Goal: Task Accomplishment & Management: Complete application form

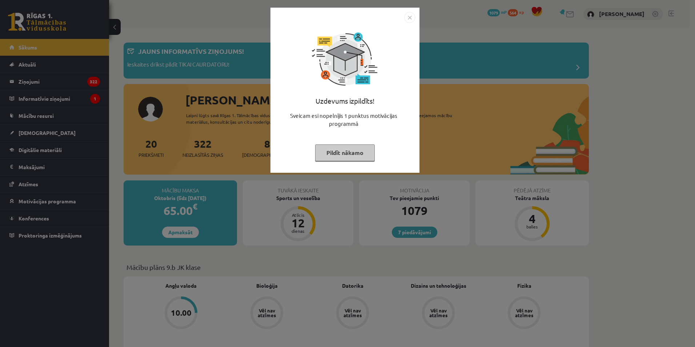
drag, startPoint x: 476, startPoint y: 97, endPoint x: 415, endPoint y: 113, distance: 62.7
click at [473, 97] on div "Uzdevums izpildīts! Sveicam esi nopelnījis 1 punktus motivācijas programmā Pild…" at bounding box center [347, 173] width 695 height 347
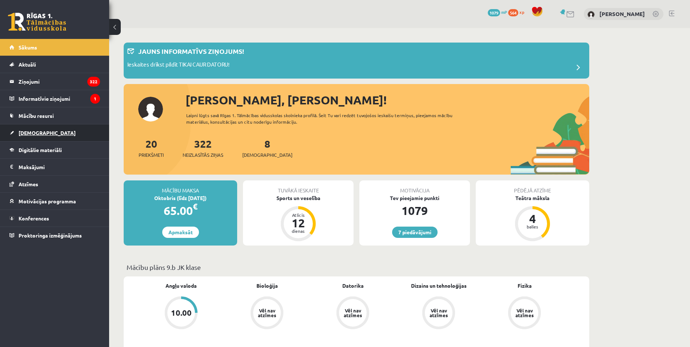
click at [96, 134] on link "[DEMOGRAPHIC_DATA]" at bounding box center [54, 132] width 91 height 17
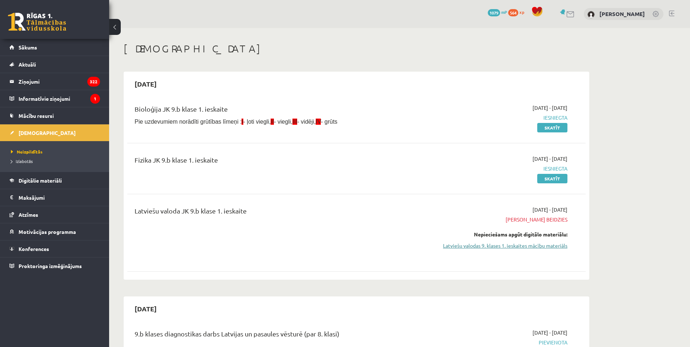
click at [480, 244] on link "Latviešu valodas 9. klases 1. ieskaites mācību materiāls" at bounding box center [498, 246] width 137 height 8
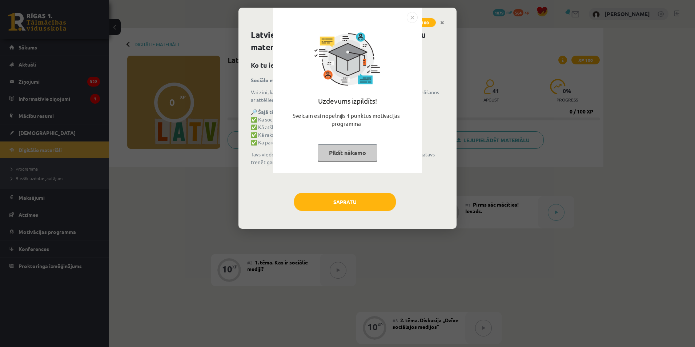
click at [409, 17] on img "Close" at bounding box center [412, 17] width 11 height 11
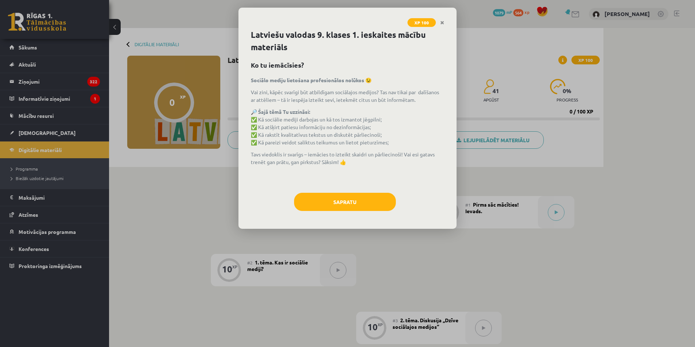
click at [348, 191] on div "Latviešu valodas 9. klases 1. ieskaites mācību materiāls Ko tu iemācīsies? Soci…" at bounding box center [348, 129] width 218 height 200
click at [337, 211] on button "Sapratu" at bounding box center [345, 202] width 102 height 18
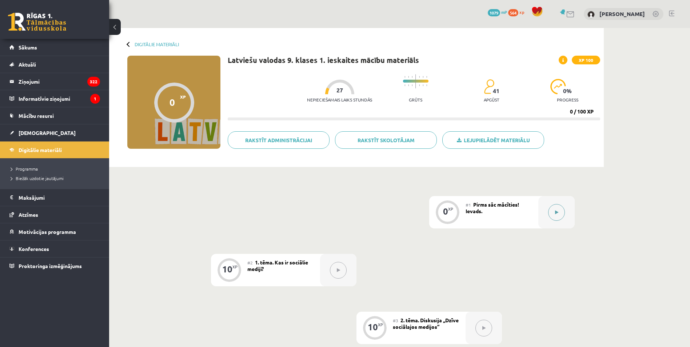
click at [559, 207] on button at bounding box center [556, 212] width 17 height 17
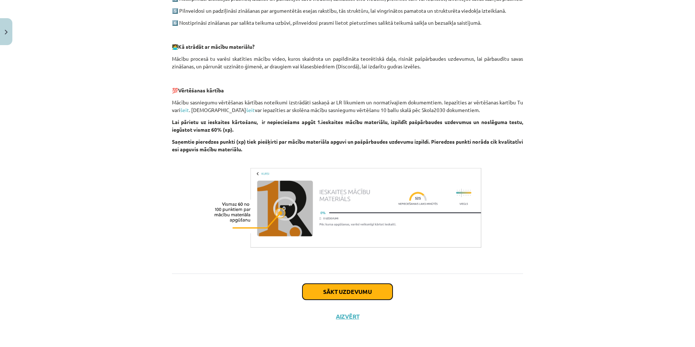
click at [339, 286] on button "Sākt uzdevumu" at bounding box center [348, 292] width 90 height 16
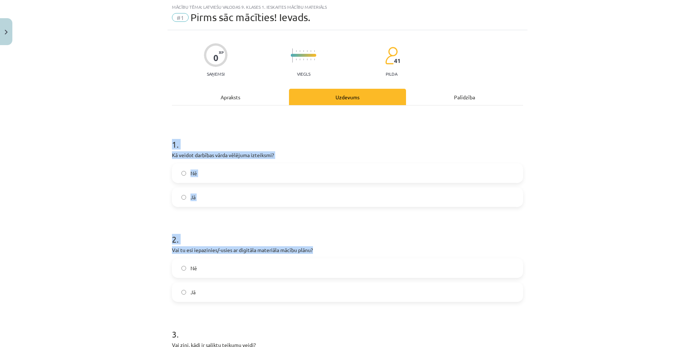
scroll to position [152, 0]
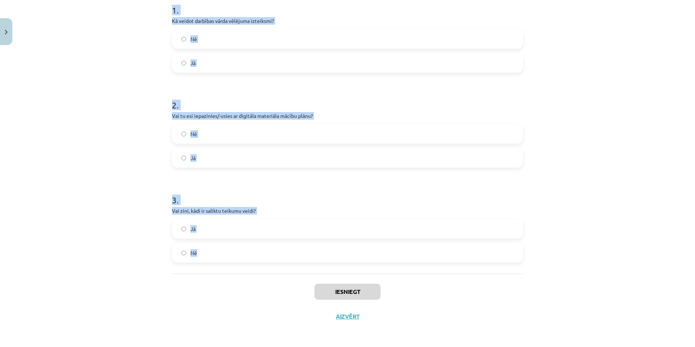
drag, startPoint x: 164, startPoint y: 138, endPoint x: 381, endPoint y: 256, distance: 246.5
click at [381, 256] on div "Mācību tēma: Latviešu valodas 9. klases 1. ieskaites mācību materiāls #1 Pirms …" at bounding box center [347, 173] width 695 height 347
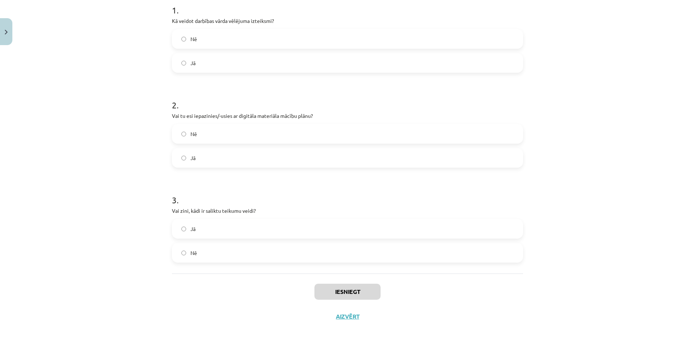
click at [265, 308] on div "Iesniegt Aizvērt" at bounding box center [347, 298] width 351 height 51
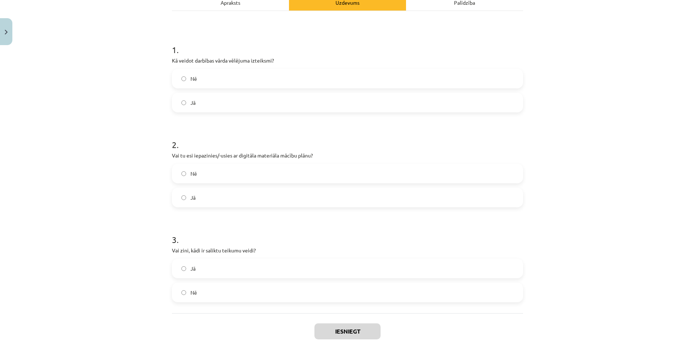
scroll to position [0, 0]
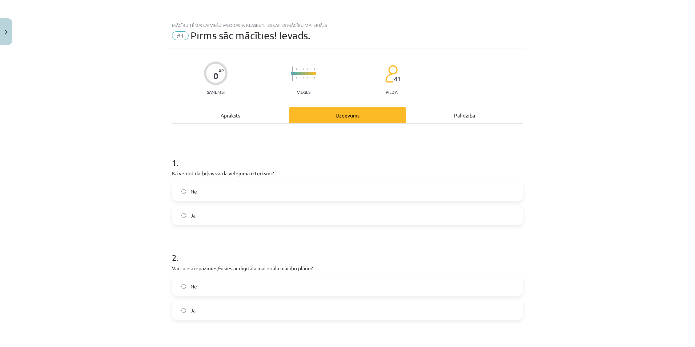
click at [207, 221] on label "Jā" at bounding box center [348, 215] width 350 height 18
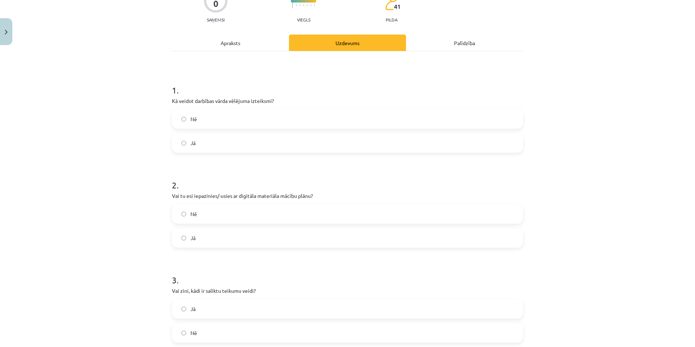
scroll to position [73, 0]
click at [195, 236] on label "Jā" at bounding box center [348, 237] width 350 height 18
click at [205, 308] on label "Jā" at bounding box center [348, 308] width 350 height 18
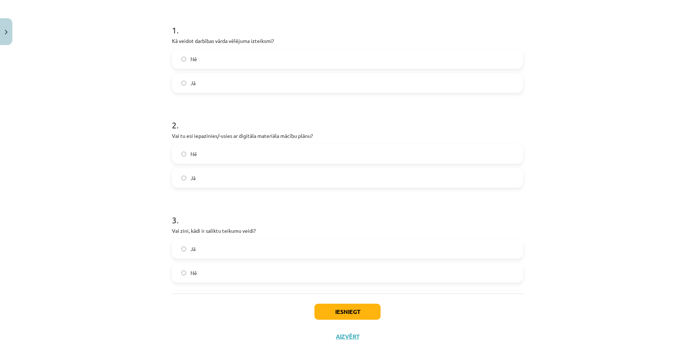
scroll to position [152, 0]
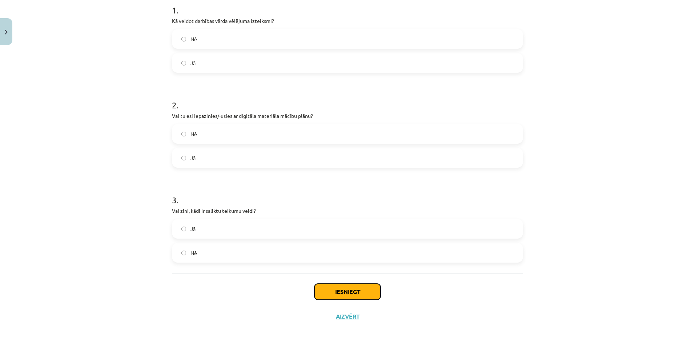
click at [355, 293] on button "Iesniegt" at bounding box center [348, 292] width 66 height 16
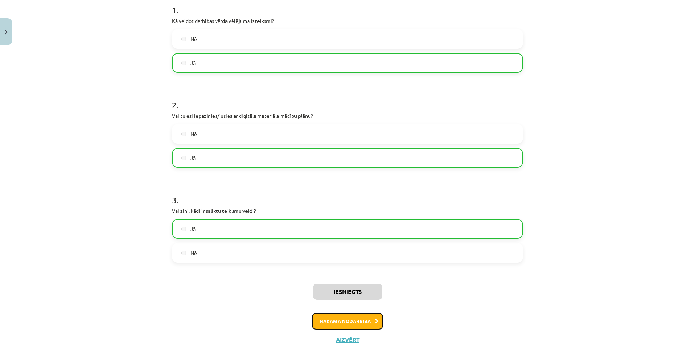
click at [351, 319] on button "Nākamā nodarbība" at bounding box center [347, 321] width 71 height 17
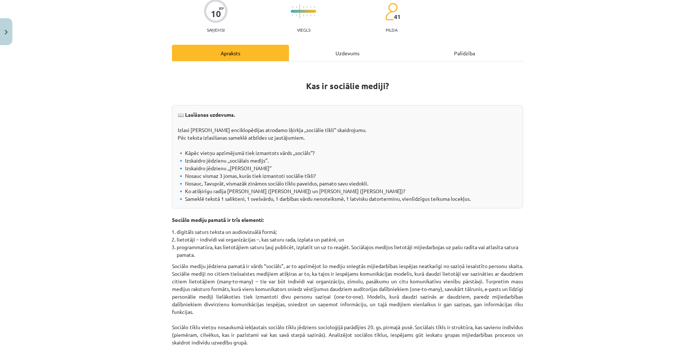
scroll to position [18, 0]
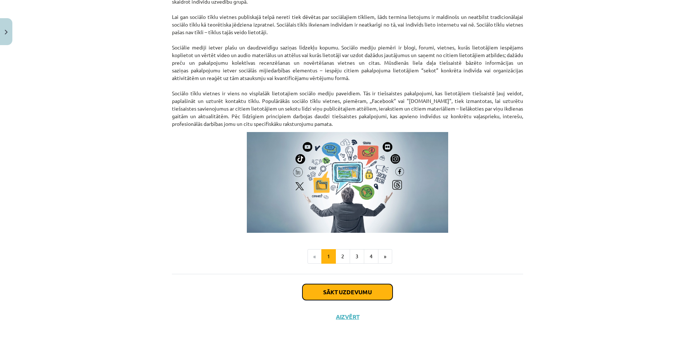
click at [341, 293] on button "Sākt uzdevumu" at bounding box center [348, 292] width 90 height 16
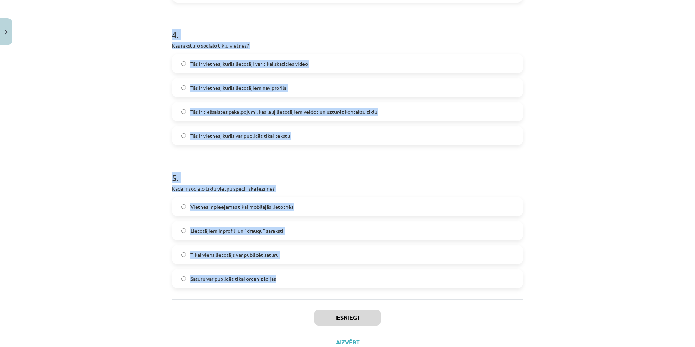
scroll to position [582, 0]
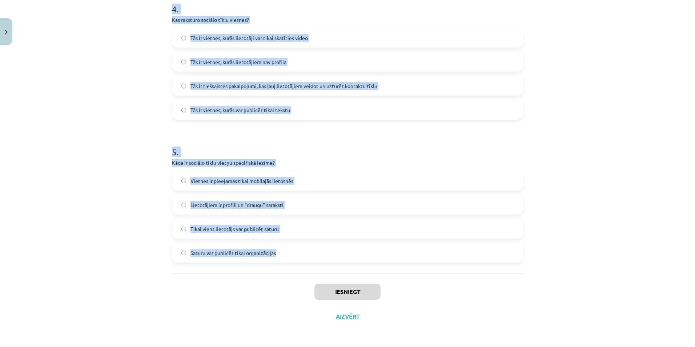
drag, startPoint x: 162, startPoint y: 136, endPoint x: 381, endPoint y: 273, distance: 258.5
click at [381, 273] on div "Mācību tēma: Latviešu valodas 9. klases 1. ieskaites mācību materiāls #2 1. tēm…" at bounding box center [347, 173] width 695 height 347
copy form "8 . Lor ip dolorsi ametco adip elitseddoeius? Temporincidid, utlaboree do magna…"
click at [81, 136] on div "Mācību tēma: Latviešu valodas 9. klases 1. ieskaites mācību materiāls #2 1. tēm…" at bounding box center [347, 173] width 695 height 347
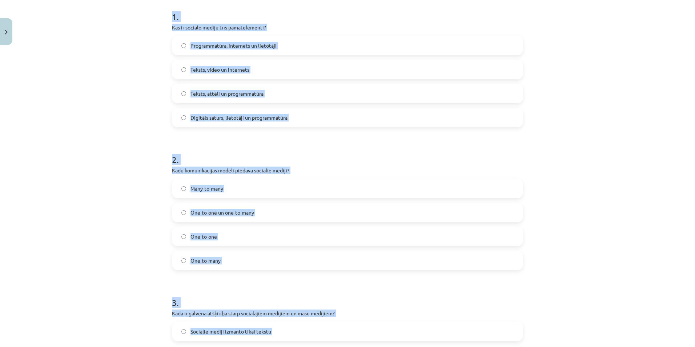
click at [84, 161] on div "Mācību tēma: Latviešu valodas 9. klases 1. ieskaites mācību materiāls #2 1. tēm…" at bounding box center [347, 173] width 695 height 347
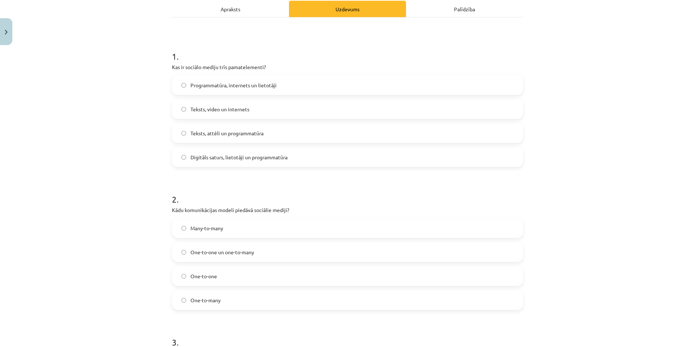
scroll to position [0, 0]
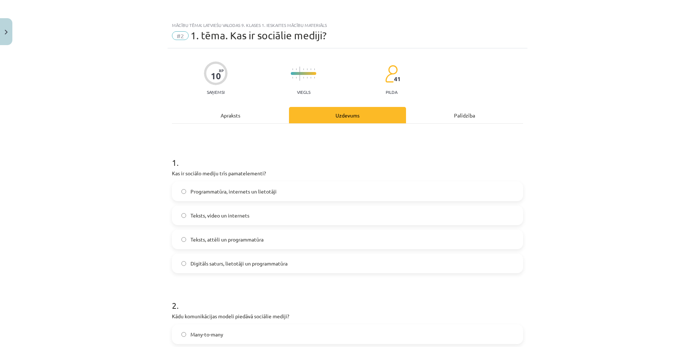
click at [231, 258] on label "Digitāls saturs, lietotāji un programmatūra" at bounding box center [348, 263] width 350 height 18
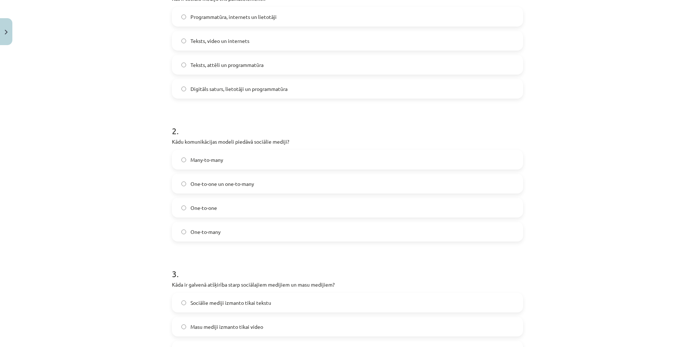
scroll to position [182, 0]
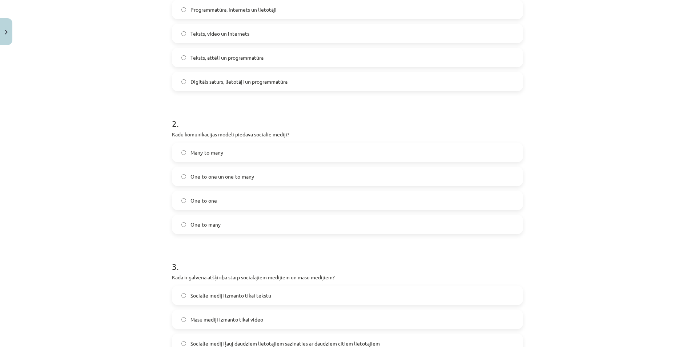
click at [191, 149] on span "Many-to-many" at bounding box center [207, 153] width 33 height 8
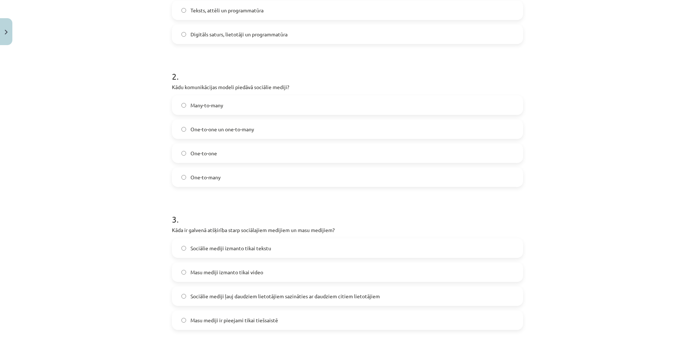
scroll to position [255, 0]
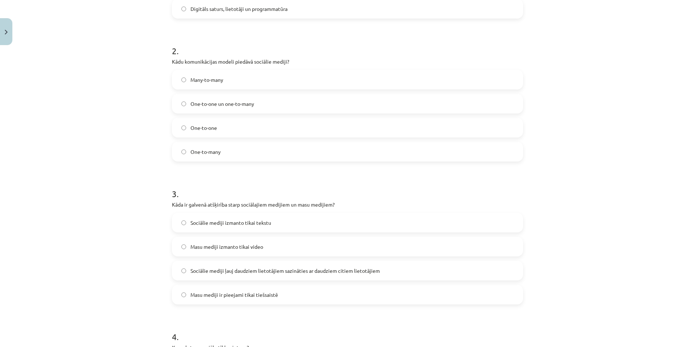
click at [239, 269] on span "Sociālie mediji ļauj daudziem lietotājiem sazināties ar daudziem citiem lietotā…" at bounding box center [285, 271] width 189 height 8
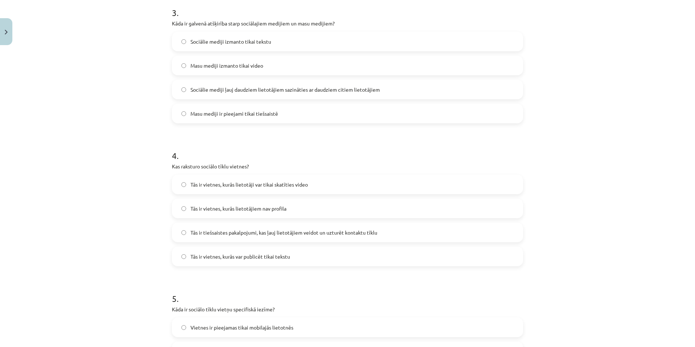
scroll to position [436, 0]
click at [294, 230] on span "Tās ir tiešsaistes pakalpojumi, kas ļauj lietotājiem veidot un uzturēt kontaktu…" at bounding box center [284, 232] width 187 height 8
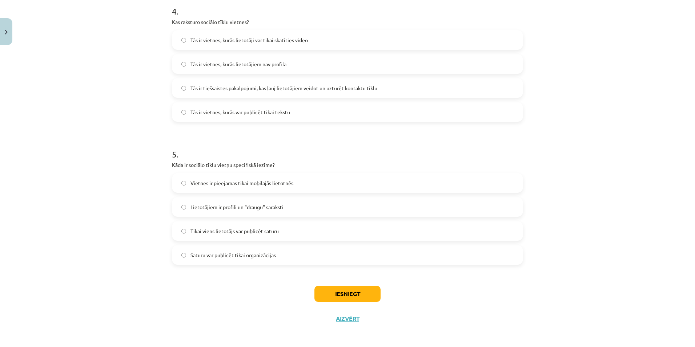
scroll to position [582, 0]
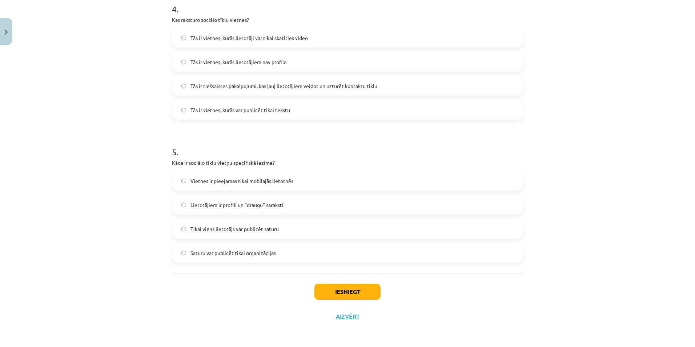
click at [274, 200] on label "Lietotājiem ir profili un "draugu" saraksti" at bounding box center [348, 205] width 350 height 18
click at [326, 287] on button "Iesniegt" at bounding box center [348, 292] width 66 height 16
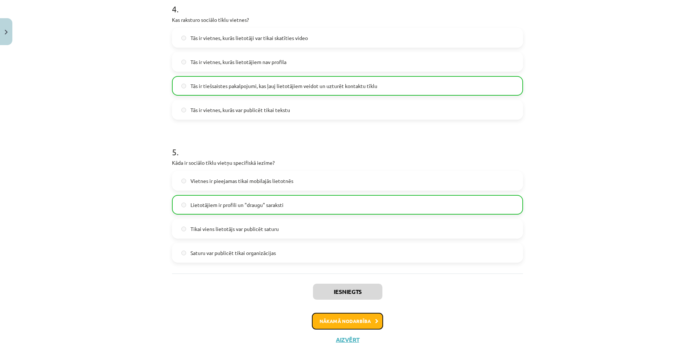
click at [332, 324] on button "Nākamā nodarbība" at bounding box center [347, 321] width 71 height 17
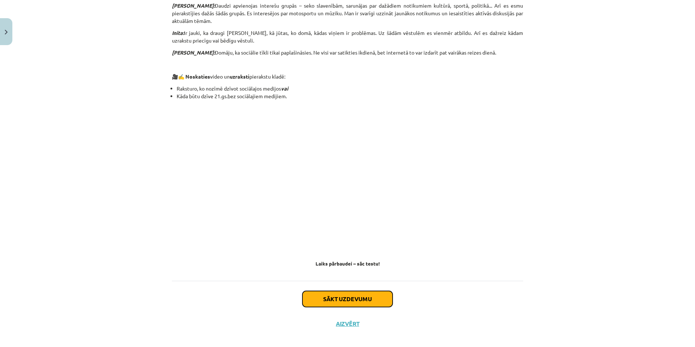
click at [328, 294] on button "Sākt uzdevumu" at bounding box center [348, 299] width 90 height 16
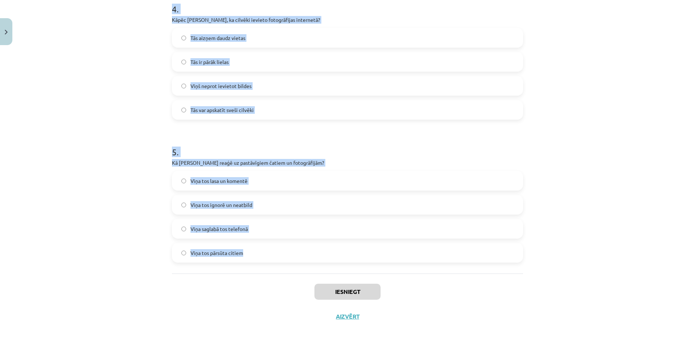
drag, startPoint x: 173, startPoint y: 134, endPoint x: 344, endPoint y: 263, distance: 213.9
copy form "1 . Kas, pēc Jura domām, ir ļoti populārs mūsdienās? Avīzes Sociālie tīkli Tele…"
click at [120, 255] on div "Mācību tēma: Latviešu valodas 9. klases 1. ieskaites mācību materiāls #3 2. tēm…" at bounding box center [347, 173] width 695 height 347
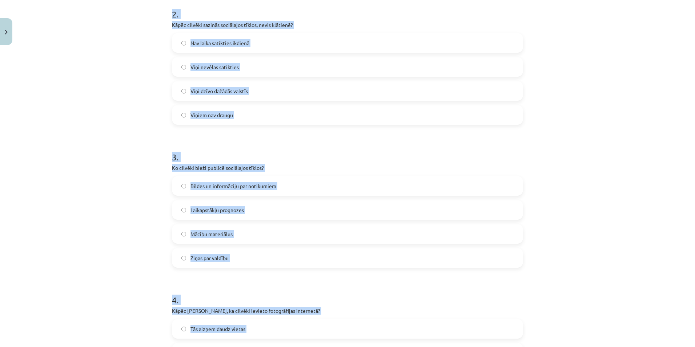
click at [129, 251] on div "Mācību tēma: Latviešu valodas 9. klases 1. ieskaites mācību materiāls #3 2. tēm…" at bounding box center [347, 173] width 695 height 347
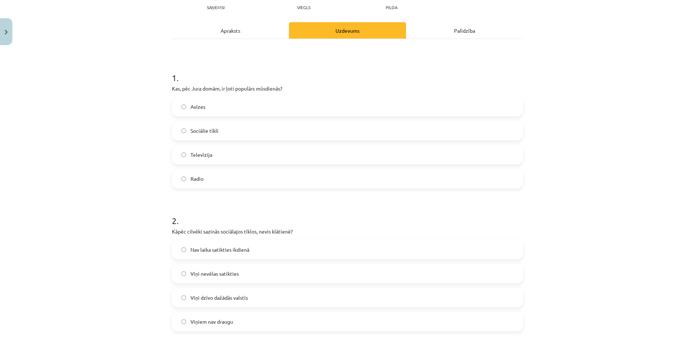
scroll to position [73, 0]
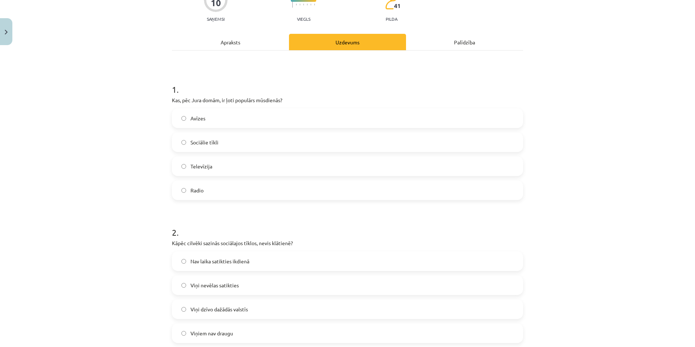
click at [185, 149] on label "Sociālie tīkli" at bounding box center [348, 142] width 350 height 18
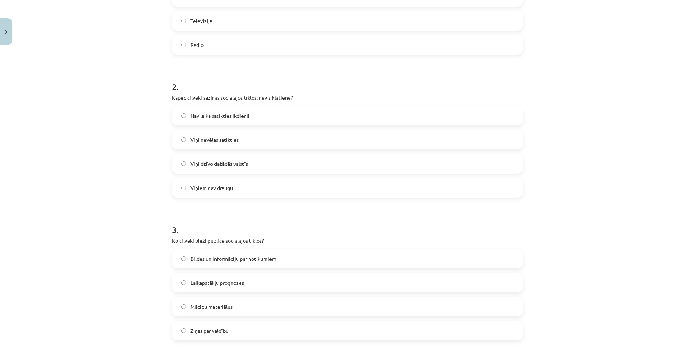
click at [200, 110] on label "Nav laika satikties ikdienā" at bounding box center [348, 116] width 350 height 18
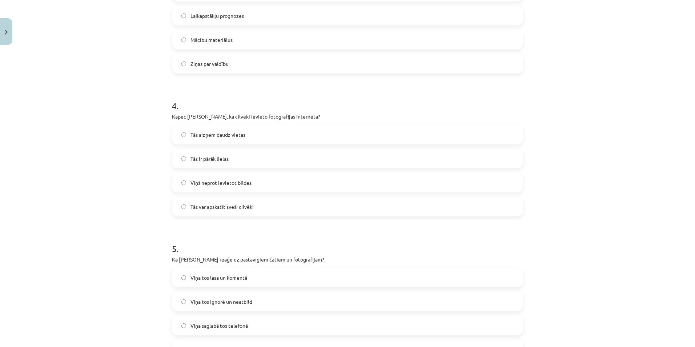
scroll to position [364, 0]
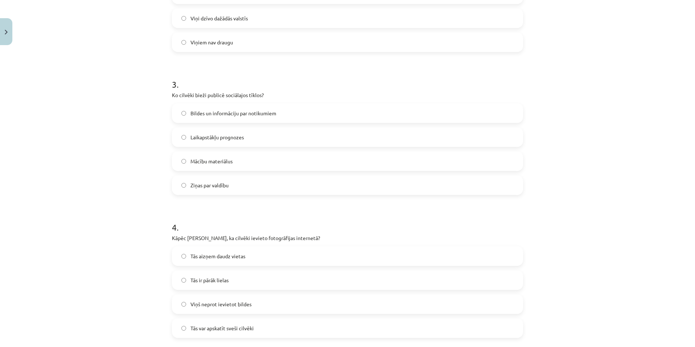
click at [202, 112] on span "Bildes un informāciju par notikumiem" at bounding box center [234, 113] width 86 height 8
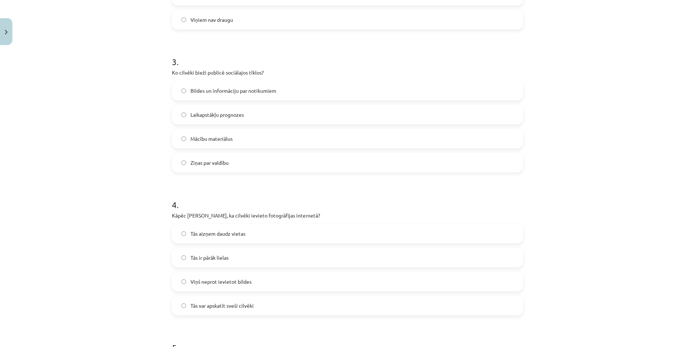
scroll to position [546, 0]
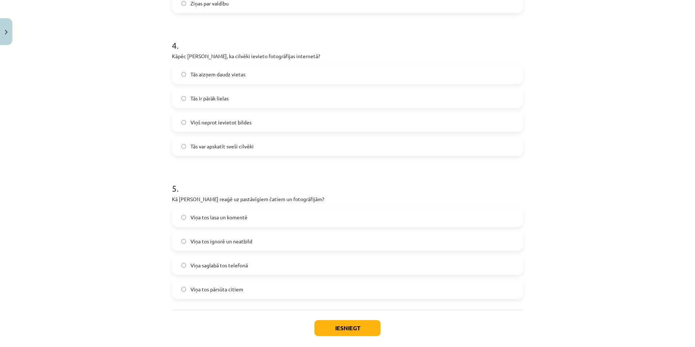
click at [182, 140] on label "Tās var apskatīt sveši cilvēki" at bounding box center [348, 146] width 350 height 18
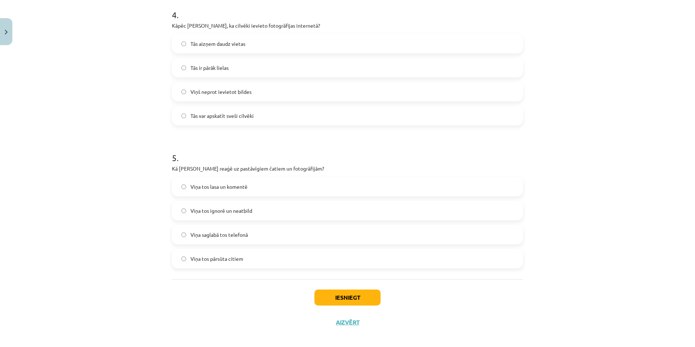
scroll to position [582, 0]
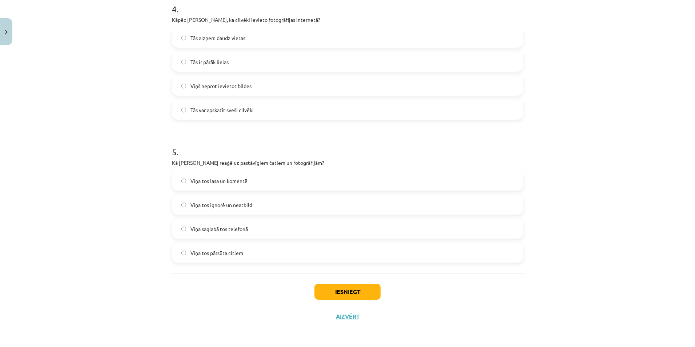
click at [253, 211] on label "Viņa tos ignorē un neatbild" at bounding box center [348, 205] width 350 height 18
click at [335, 294] on button "Iesniegt" at bounding box center [348, 292] width 66 height 16
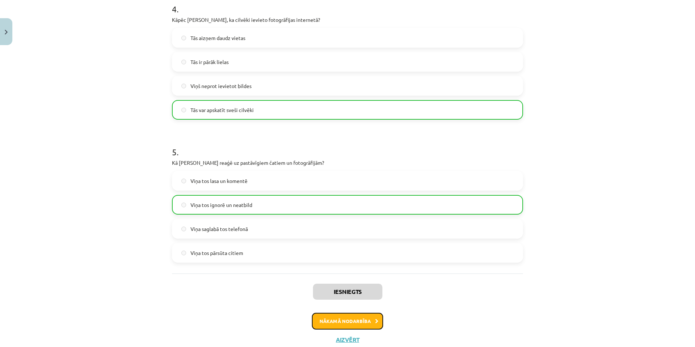
click at [332, 317] on button "Nākamā nodarbība" at bounding box center [347, 321] width 71 height 17
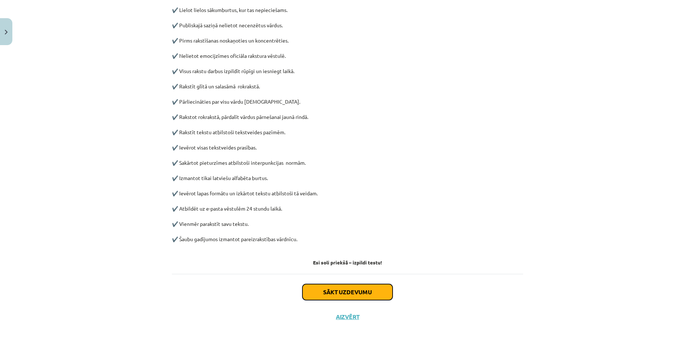
click at [308, 290] on button "Sākt uzdevumu" at bounding box center [348, 292] width 90 height 16
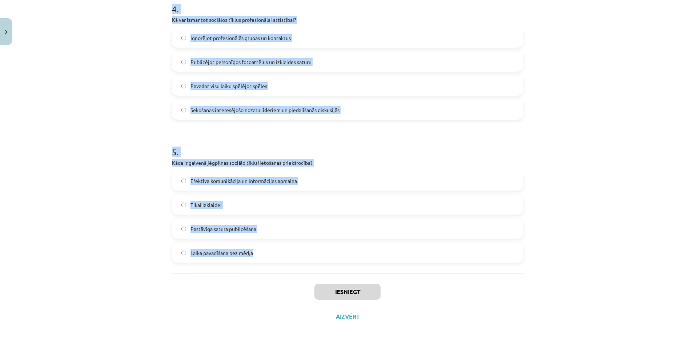
drag, startPoint x: 157, startPoint y: 136, endPoint x: 288, endPoint y: 250, distance: 173.5
click at [288, 250] on div "Mācību tēma: Latviešu valodas 9. klases 1. ieskaites mācību materiāls #4 3. tēm…" at bounding box center [347, 173] width 695 height 347
copy form "0 . Lo ips dolor sitametc adipisci elitseddoeiu temporinci utlabo? Etdolore mag…"
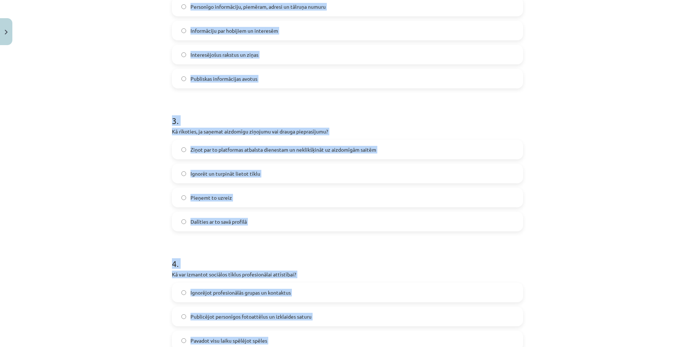
click at [105, 256] on div "Mācību tēma: Latviešu valodas 9. klases 1. ieskaites mācību materiāls #4 3. tēm…" at bounding box center [347, 173] width 695 height 347
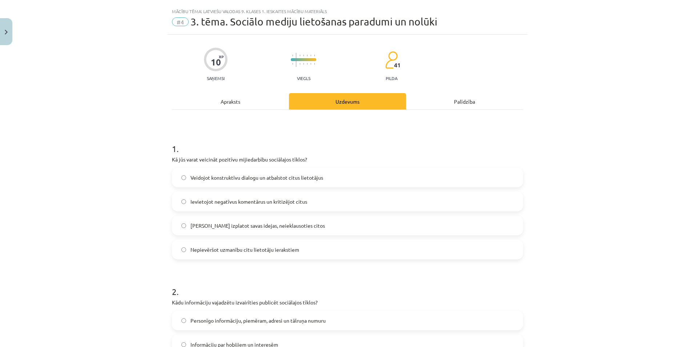
scroll to position [0, 0]
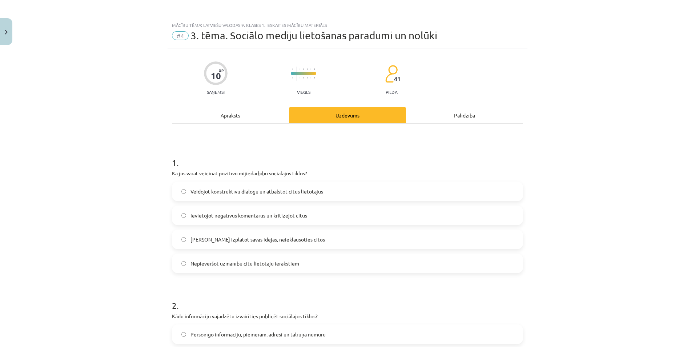
click at [182, 187] on label "Veidojot konstruktīvu dialogu un atbalstot citus lietotājus" at bounding box center [348, 191] width 350 height 18
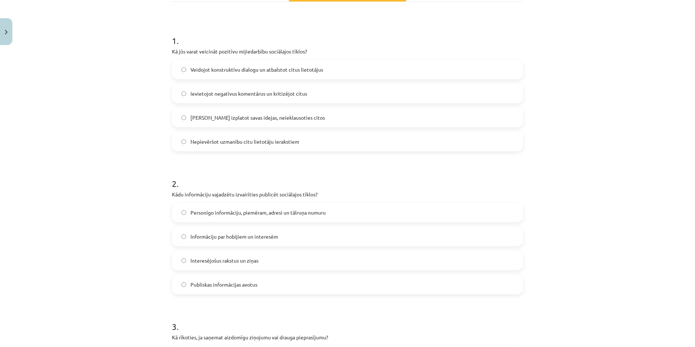
scroll to position [218, 0]
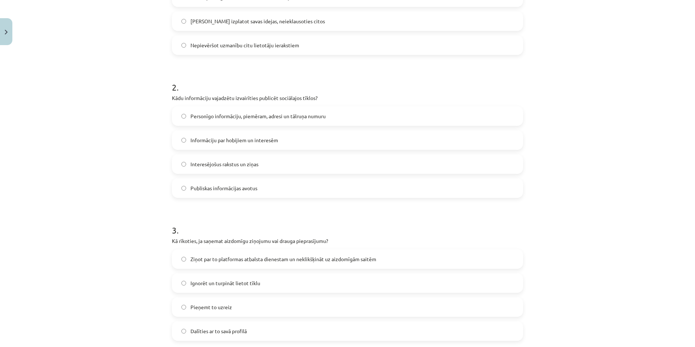
click at [224, 117] on span "Personīgo informāciju, piemēram, adresi un tālruņa numuru" at bounding box center [258, 116] width 135 height 8
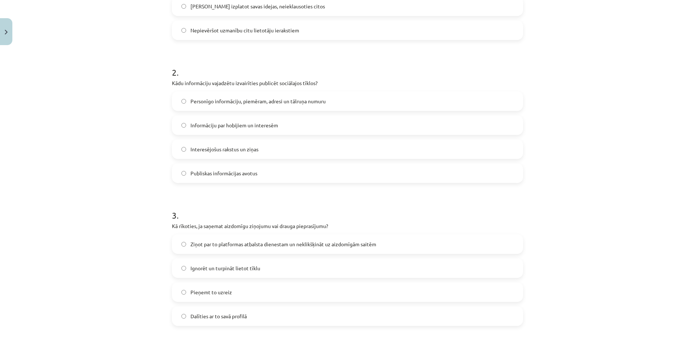
scroll to position [327, 0]
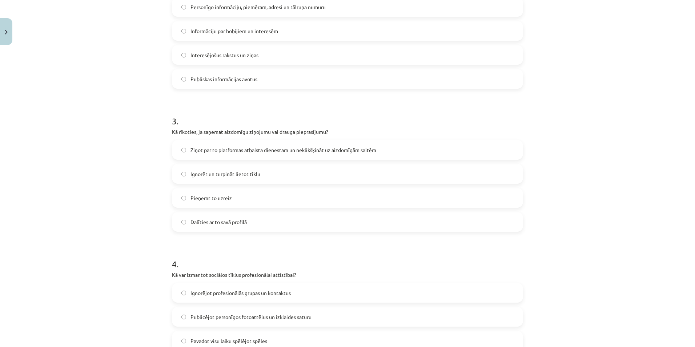
click at [203, 148] on span "Ziņot par to platformas atbalsta dienestam un neklikšķināt uz aizdomīgām saitēm" at bounding box center [284, 150] width 186 height 8
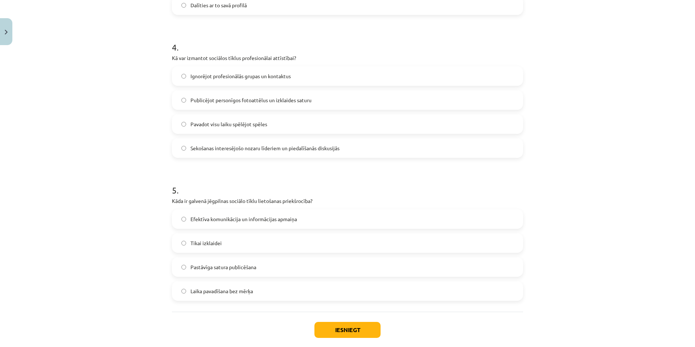
scroll to position [545, 0]
click at [192, 148] on span "Sekošanas interesējošo nozaru līderiem un piedalīšanās diskusijās" at bounding box center [265, 147] width 149 height 8
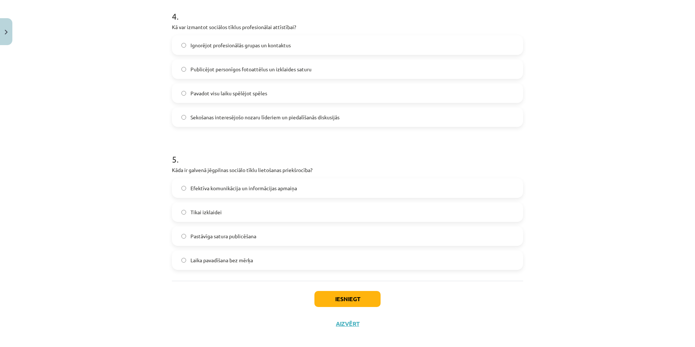
scroll to position [582, 0]
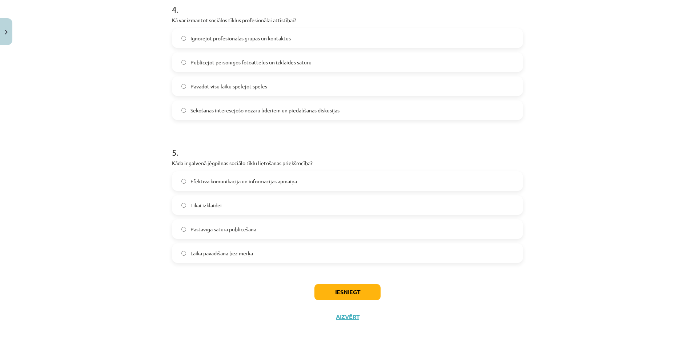
click at [203, 172] on label "Efektīva komunikācija un informācijas apmaiņa" at bounding box center [348, 181] width 350 height 18
click at [344, 282] on div "Iesniegt Aizvērt" at bounding box center [347, 299] width 351 height 51
click at [344, 284] on div "Iesniegt Aizvērt" at bounding box center [347, 299] width 351 height 51
click at [346, 293] on button "Iesniegt" at bounding box center [348, 292] width 66 height 16
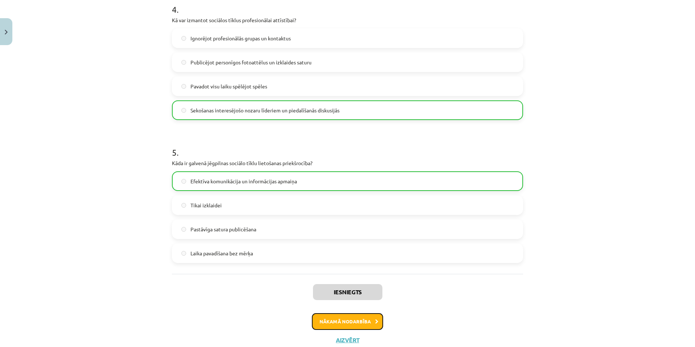
click at [325, 319] on button "Nākamā nodarbība" at bounding box center [347, 321] width 71 height 17
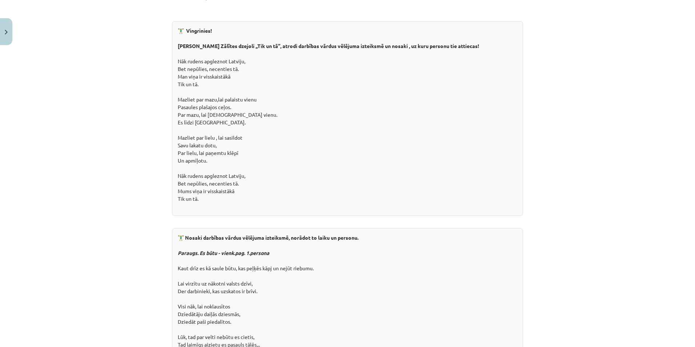
scroll to position [1265, 0]
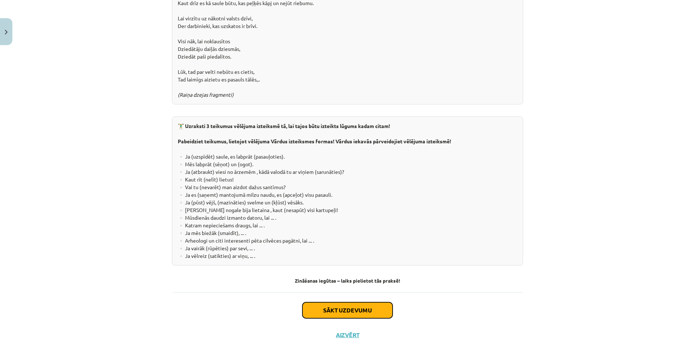
click at [303, 302] on button "Sākt uzdevumu" at bounding box center [348, 310] width 90 height 16
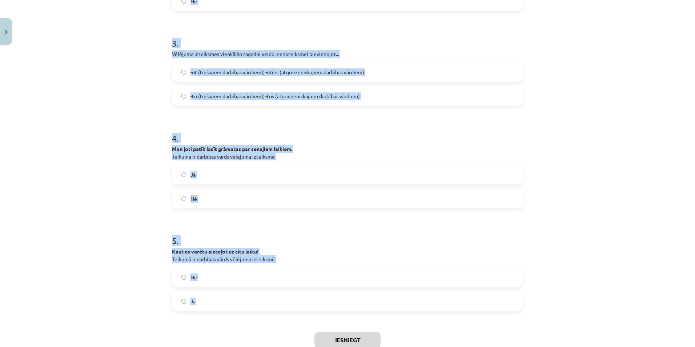
scroll to position [413, 0]
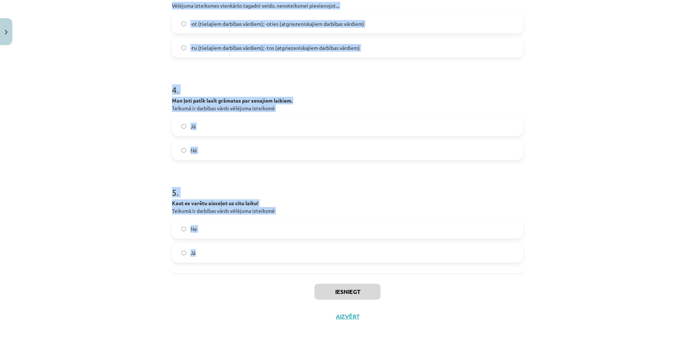
drag, startPoint x: 152, startPoint y: 133, endPoint x: 356, endPoint y: 264, distance: 242.7
click at [356, 264] on div "Mācību tēma: Latviešu valodas 9. klases 1. ieskaites mācību materiāls #5 4. tēm…" at bounding box center [347, 173] width 695 height 347
copy form "1 . Kurš no šiem teikumiem ir piemērs vēlējuma izteiksmei? "Sociālie mediji ir …"
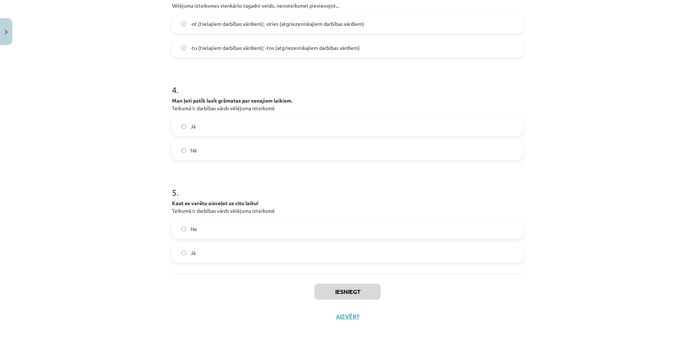
click at [173, 300] on div "Iesniegt Aizvērt" at bounding box center [347, 298] width 351 height 51
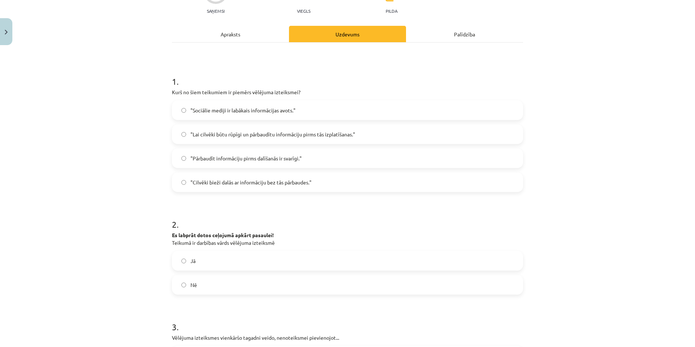
scroll to position [0, 0]
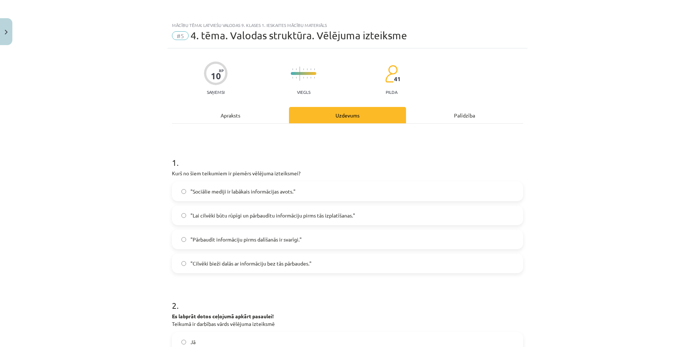
click at [280, 207] on label ""Lai cilvēki būtu rūpīgi un pārbaudītu informāciju pirms tās izplatīšanas."" at bounding box center [348, 215] width 350 height 18
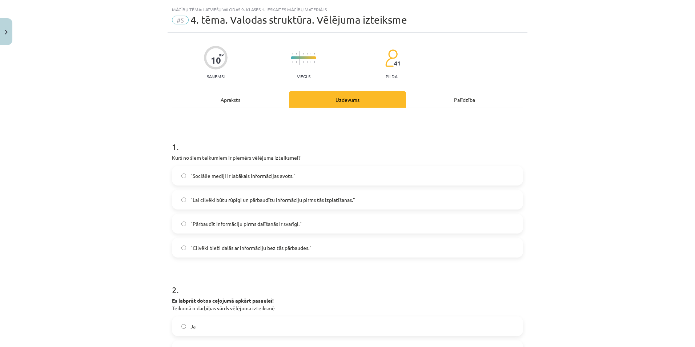
scroll to position [109, 0]
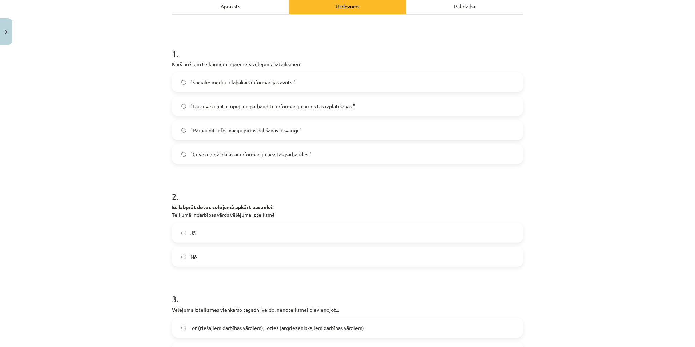
click at [240, 232] on label "Jā" at bounding box center [348, 233] width 350 height 18
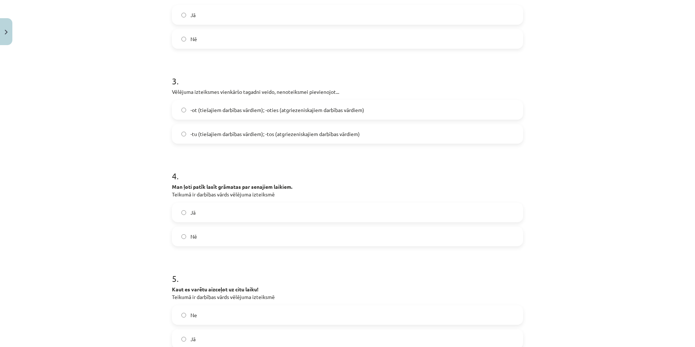
scroll to position [327, 0]
click at [223, 134] on span "-tu (tiešajiem darbības vārdiem); -tos (atgriezeniskajiem darbības vārdiem)" at bounding box center [275, 134] width 169 height 8
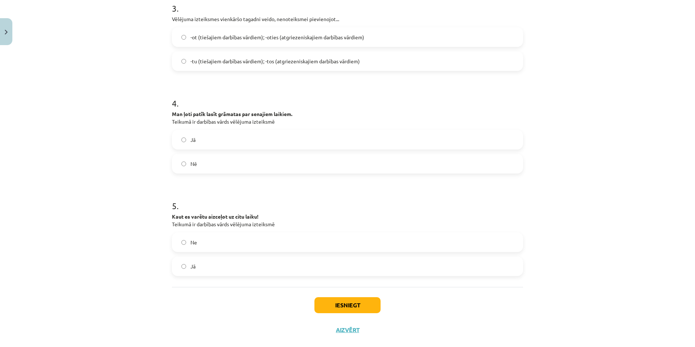
scroll to position [400, 0]
drag, startPoint x: 227, startPoint y: 163, endPoint x: 220, endPoint y: 177, distance: 15.1
click at [225, 161] on label "Nē" at bounding box center [348, 163] width 350 height 18
click at [202, 268] on label "Jā" at bounding box center [348, 266] width 350 height 18
click at [333, 295] on div "Iesniegt Aizvērt" at bounding box center [347, 312] width 351 height 51
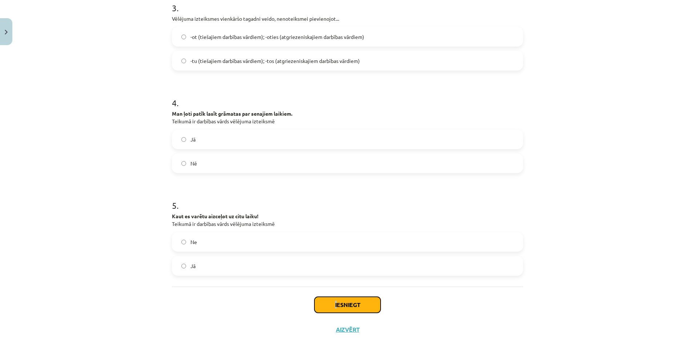
drag, startPoint x: 333, startPoint y: 295, endPoint x: 336, endPoint y: 299, distance: 5.5
click at [336, 299] on button "Iesniegt" at bounding box center [348, 305] width 66 height 16
click at [269, 303] on div "Iesniegt Aizvērt" at bounding box center [347, 312] width 351 height 51
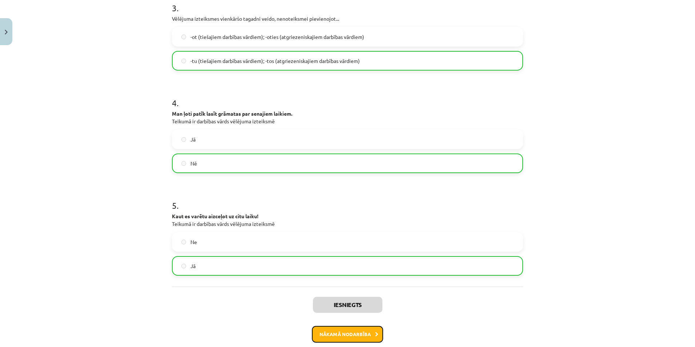
click at [363, 337] on button "Nākamā nodarbība" at bounding box center [347, 334] width 71 height 17
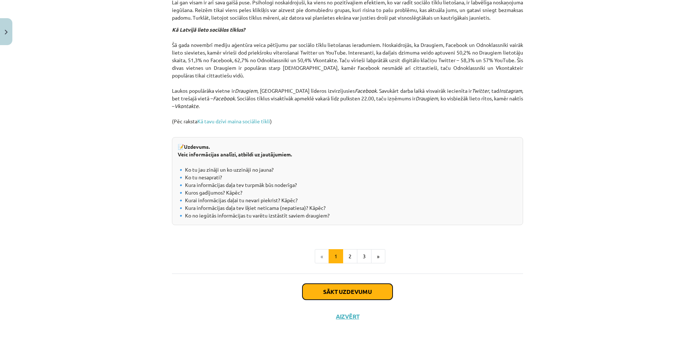
click at [348, 295] on button "Sākt uzdevumu" at bounding box center [348, 292] width 90 height 16
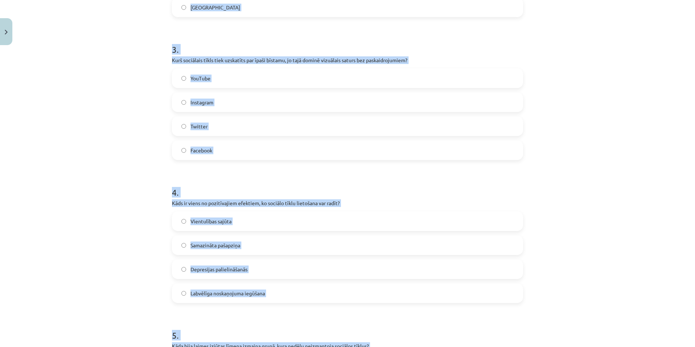
scroll to position [582, 0]
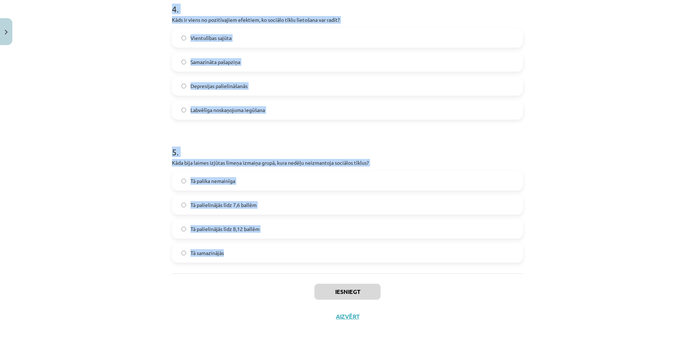
drag, startPoint x: 225, startPoint y: 199, endPoint x: 302, endPoint y: 255, distance: 94.6
click at [302, 255] on div "Mācību tēma: Latviešu valodas 9. klases 1. ieskaites mācību materiāls #6 5. tēm…" at bounding box center [347, 173] width 695 height 347
copy form "1 . Kura sociālo tīklu vietne Latvijā ir populārāka laukos nekā [GEOGRAPHIC_DAT…"
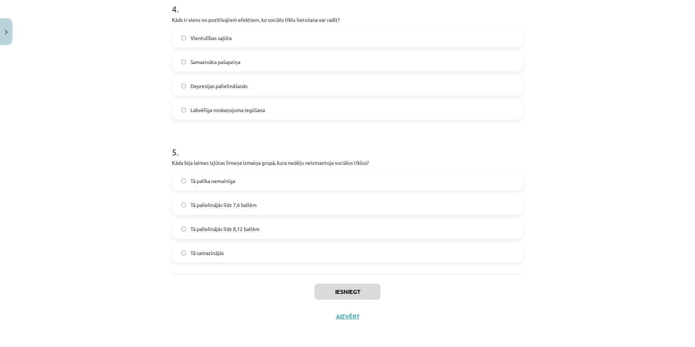
click at [150, 293] on div "Mācību tēma: Latviešu valodas 9. klases 1. ieskaites mācību materiāls #6 5. tēm…" at bounding box center [347, 173] width 695 height 347
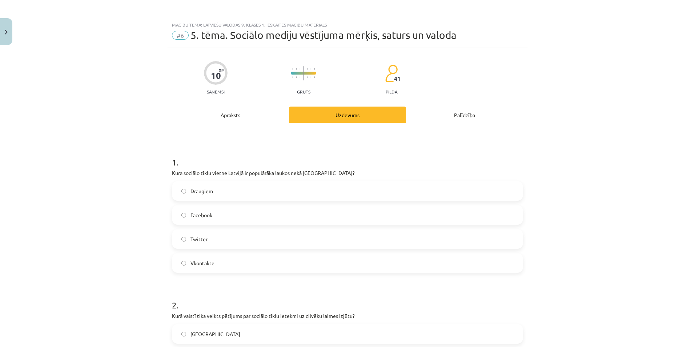
scroll to position [0, 0]
click at [192, 195] on label "Draugiem" at bounding box center [348, 191] width 350 height 18
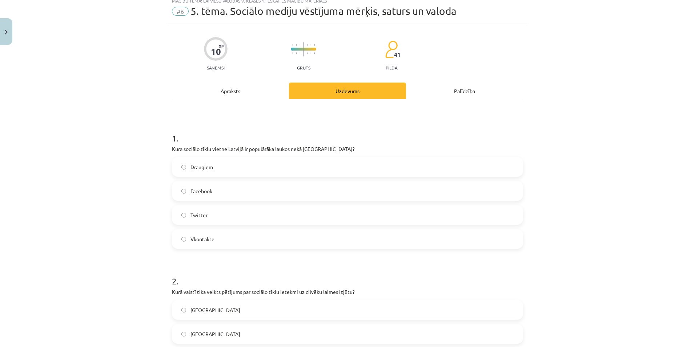
scroll to position [182, 0]
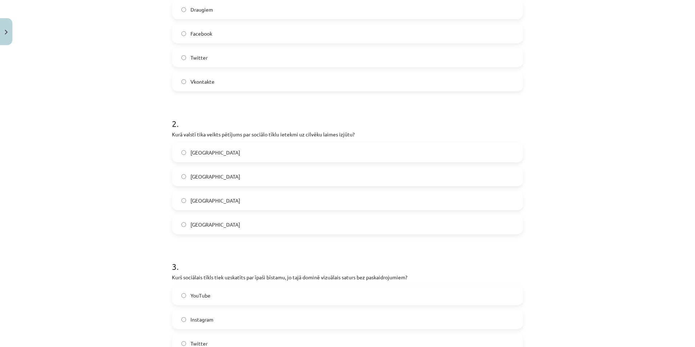
click at [210, 197] on label "[GEOGRAPHIC_DATA]" at bounding box center [348, 200] width 350 height 18
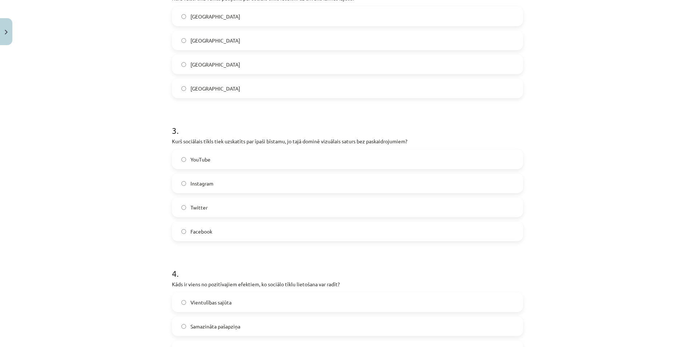
scroll to position [327, 0]
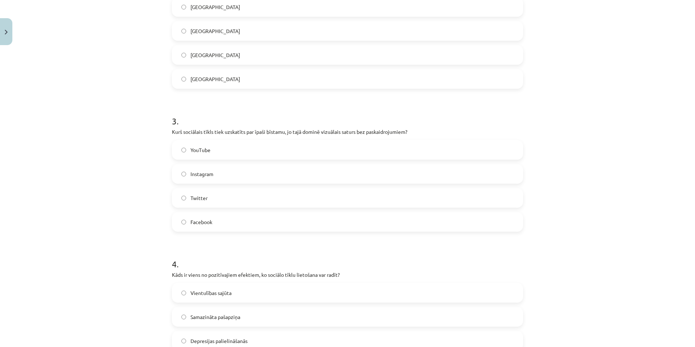
click at [215, 174] on label "Instagram" at bounding box center [348, 174] width 350 height 18
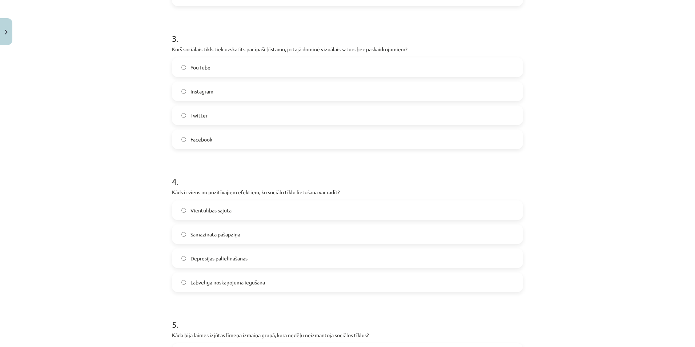
scroll to position [436, 0]
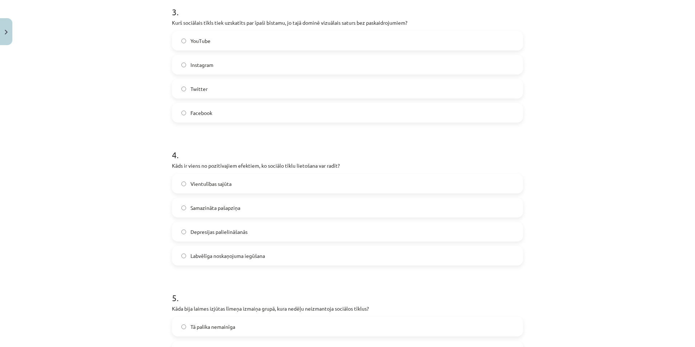
click at [212, 253] on span "Labvēlīga noskaņojuma iegūšana" at bounding box center [228, 256] width 75 height 8
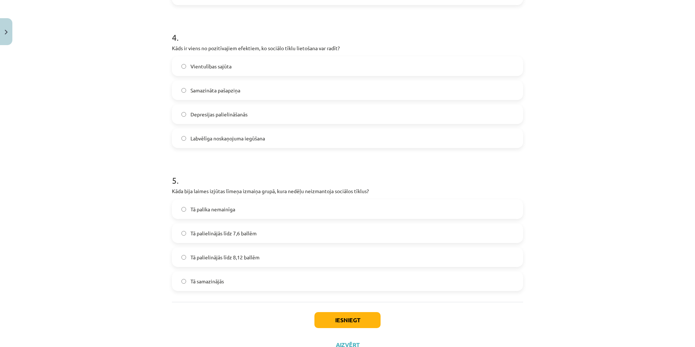
scroll to position [582, 0]
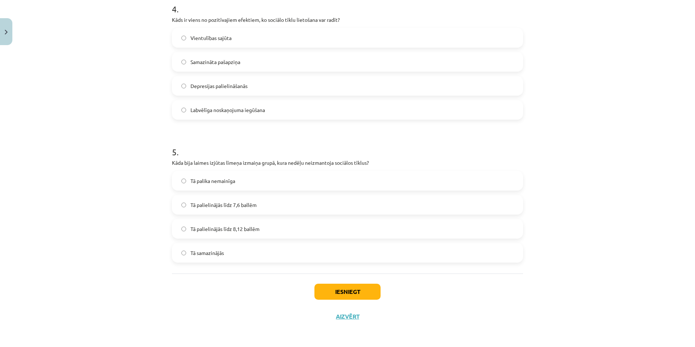
click at [232, 201] on span "Tā palielinājās līdz 7,6 ballēm" at bounding box center [224, 205] width 66 height 8
click at [326, 288] on button "Iesniegt" at bounding box center [348, 292] width 66 height 16
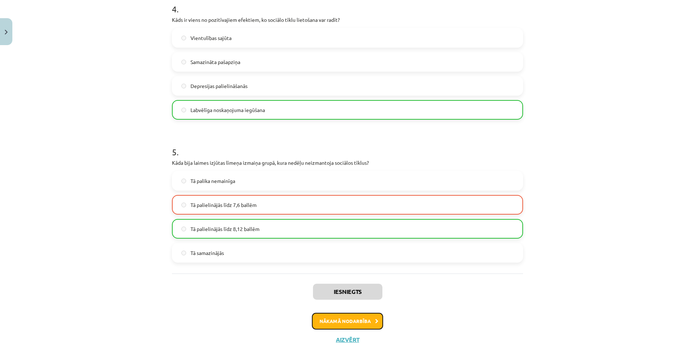
click at [322, 314] on button "Nākamā nodarbība" at bounding box center [347, 321] width 71 height 17
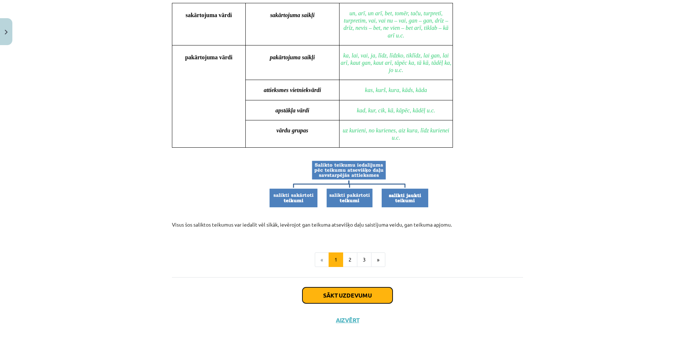
click at [318, 287] on button "Sākt uzdevumu" at bounding box center [348, 295] width 90 height 16
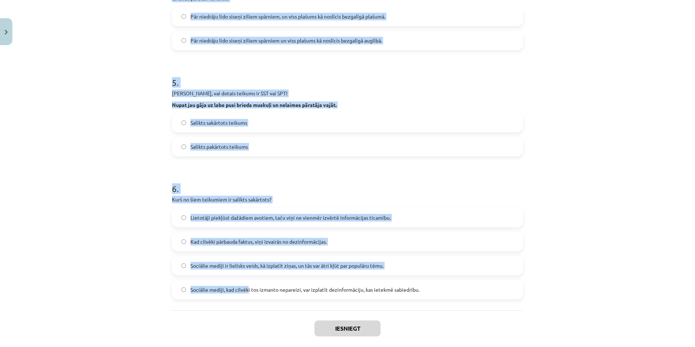
scroll to position [508, 0]
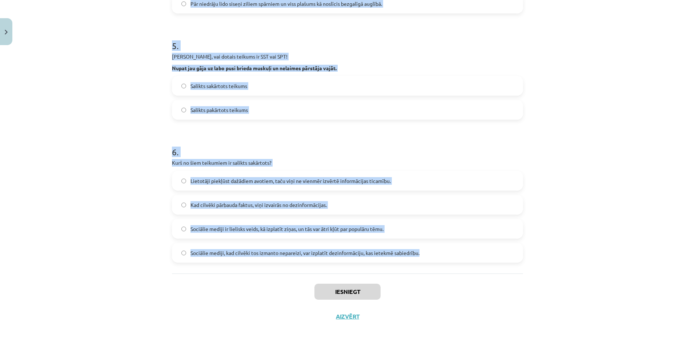
drag, startPoint x: 164, startPoint y: 142, endPoint x: 419, endPoint y: 251, distance: 277.3
click at [419, 251] on div "Mācību tēma: Latviešu valodas 9. klases 1. ieskaites mācību materiāls #7 6. tēm…" at bounding box center [347, 173] width 695 height 347
copy form "2 . Loremips dolorsi ametcons! Adipis elitse doei, te in utla etdolorema aliqu.…"
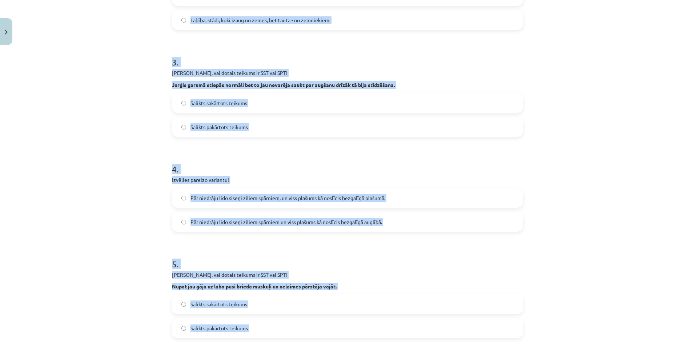
click at [215, 248] on h1 "5 ." at bounding box center [347, 257] width 351 height 23
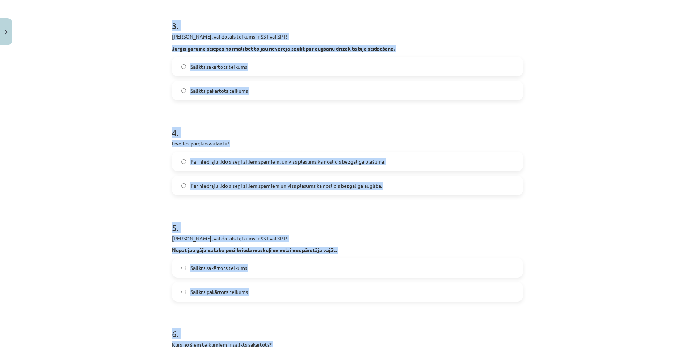
click at [134, 211] on div "Mācību tēma: Latviešu valodas 9. klases 1. ieskaites mācību materiāls #7 6. tēm…" at bounding box center [347, 173] width 695 height 347
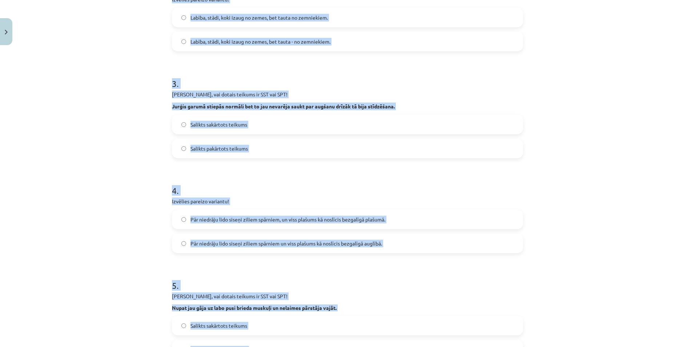
scroll to position [108, 0]
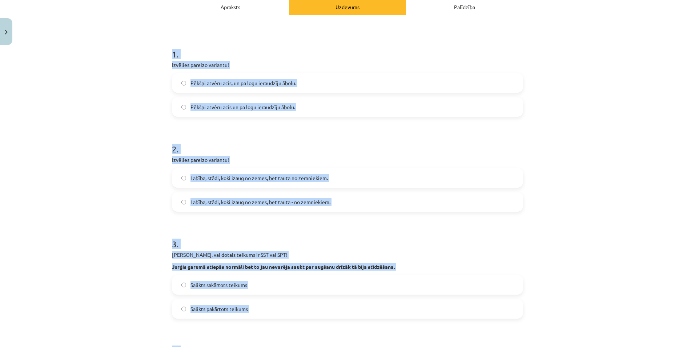
click at [134, 212] on div "Mācību tēma: Latviešu valodas 9. klases 1. ieskaites mācību materiāls #7 6. tēm…" at bounding box center [347, 173] width 695 height 347
click at [135, 121] on div "Mācību tēma: Latviešu valodas 9. klases 1. ieskaites mācību materiāls #7 6. tēm…" at bounding box center [347, 173] width 695 height 347
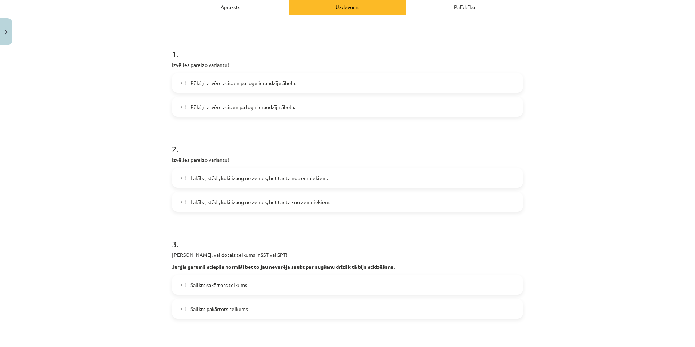
click at [149, 135] on div "Mācību tēma: Latviešu valodas 9. klases 1. ieskaites mācību materiāls #7 6. tēm…" at bounding box center [347, 173] width 695 height 347
drag, startPoint x: 239, startPoint y: 105, endPoint x: 374, endPoint y: 82, distance: 136.8
click at [239, 105] on span "Pēkšņi atvēru acis un pa logu ieraudzīju ābolu." at bounding box center [243, 107] width 105 height 8
click at [88, 153] on div "Mācību tēma: Latviešu valodas 9. klases 1. ieskaites mācību materiāls #7 6. tēm…" at bounding box center [347, 173] width 695 height 347
click at [327, 204] on span "Labība, stādi, koki izaug no zemes, bet tauta - no zemniekiem." at bounding box center [261, 202] width 140 height 8
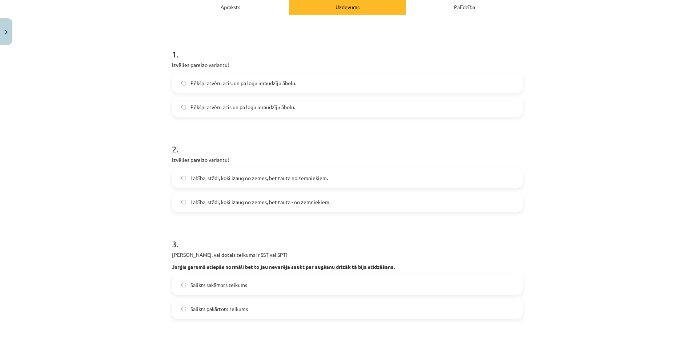
scroll to position [145, 0]
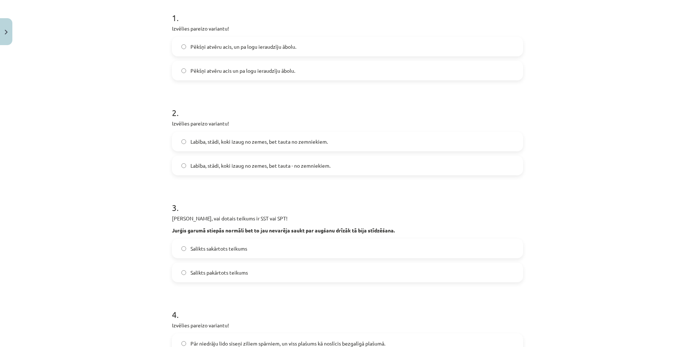
drag, startPoint x: 246, startPoint y: 248, endPoint x: 339, endPoint y: 202, distance: 104.1
click at [246, 248] on label "Salikts sakārtots teikums" at bounding box center [348, 248] width 350 height 18
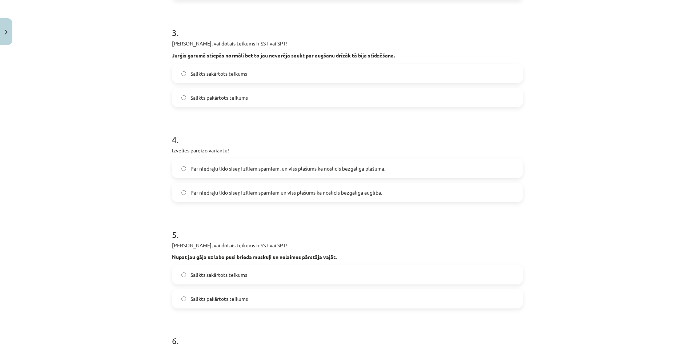
scroll to position [327, 0]
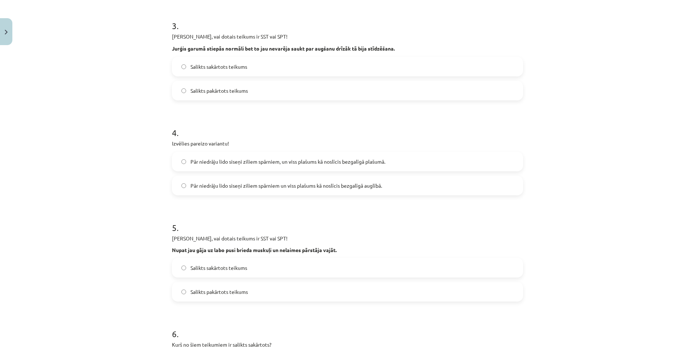
click at [309, 159] on span "Pār niedrāju lido siseņi ziliem spārniem, un viss plašums kā noslīcis bezgalīgā…" at bounding box center [288, 162] width 195 height 8
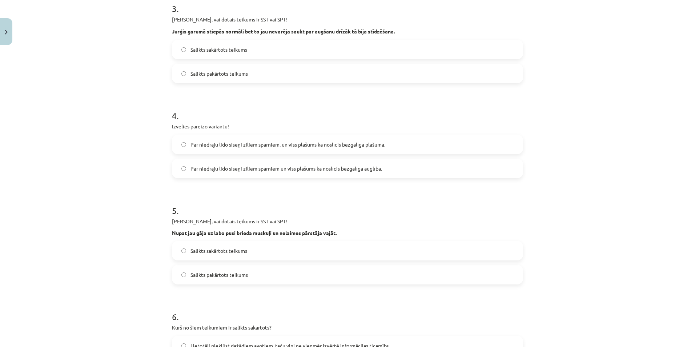
scroll to position [472, 0]
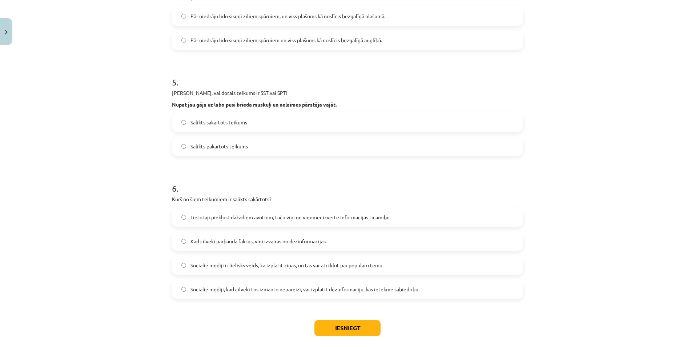
click at [233, 119] on span "Salikts sakārtots teikums" at bounding box center [219, 123] width 57 height 8
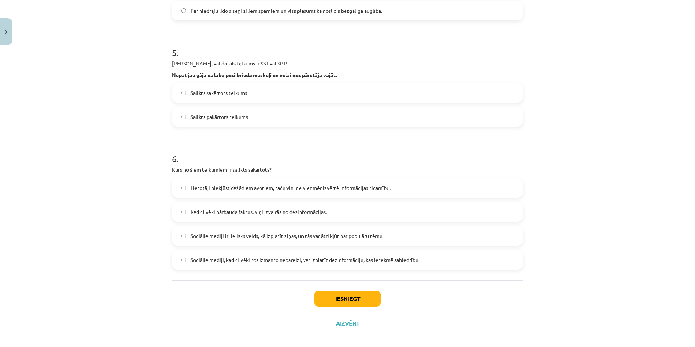
scroll to position [508, 0]
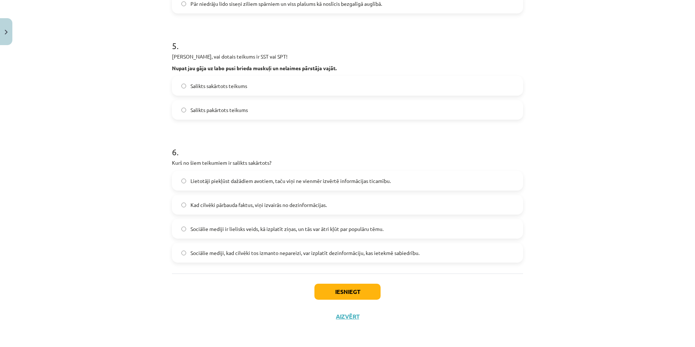
click at [207, 183] on span "Lietotāji piekļūst dažādiem avotiem, taču viņi ne vienmēr izvērtē informācijas …" at bounding box center [291, 181] width 200 height 8
click at [343, 295] on button "Iesniegt" at bounding box center [348, 292] width 66 height 16
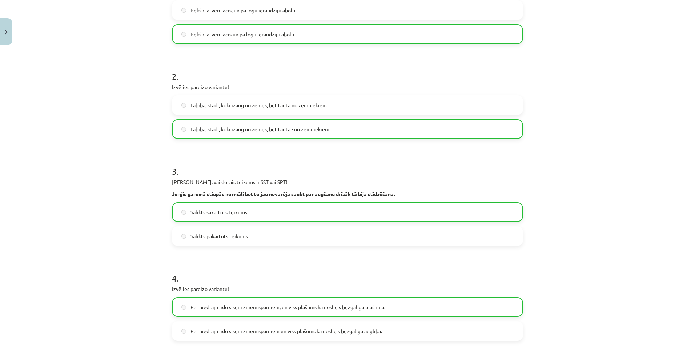
scroll to position [0, 0]
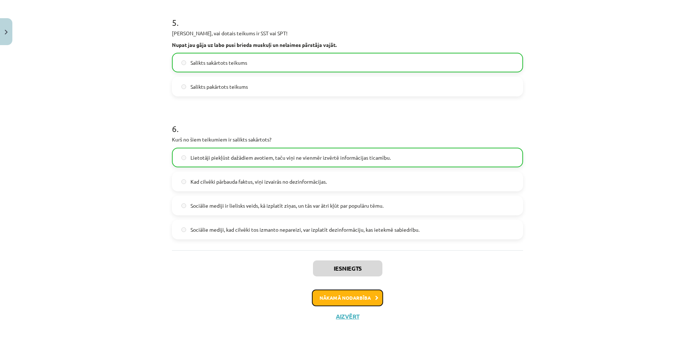
click at [321, 298] on button "Nākamā nodarbība" at bounding box center [347, 297] width 71 height 17
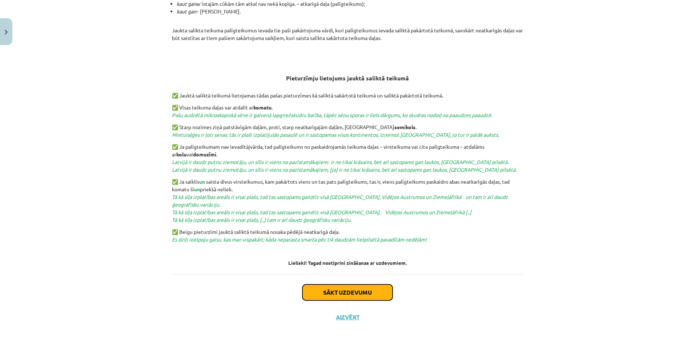
click at [320, 289] on button "Sākt uzdevumu" at bounding box center [348, 292] width 90 height 16
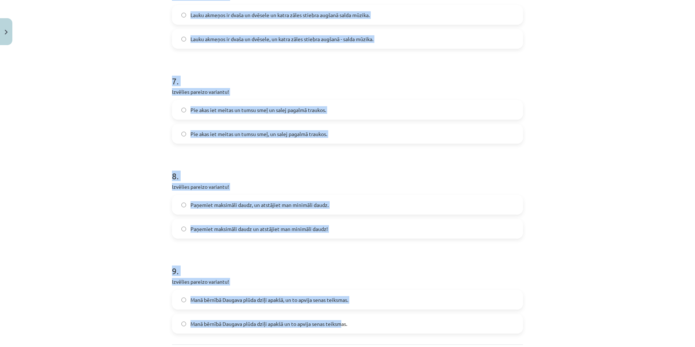
scroll to position [782, 0]
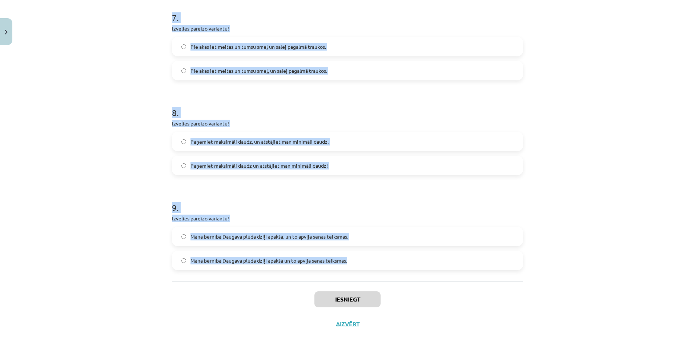
drag, startPoint x: 188, startPoint y: 164, endPoint x: 352, endPoint y: 278, distance: 199.1
click at [352, 278] on div "Mācību tēma: Latviešu valodas 9. klases 1. ieskaites mācību materiāls #8 7. tēm…" at bounding box center [347, 173] width 695 height 347
copy form "0 . Loremips dolorsi ametcons! Ad Elitsed doeiusm, tem in utla, et Dolorema ali…"
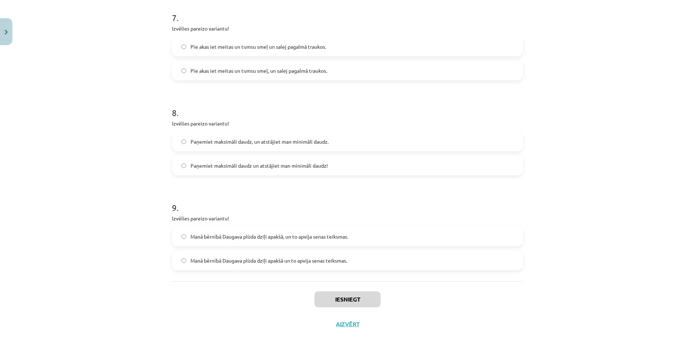
click at [79, 289] on div "Mācību tēma: Latviešu valodas 9. klases 1. ieskaites mācību materiāls #8 7. tēm…" at bounding box center [347, 173] width 695 height 347
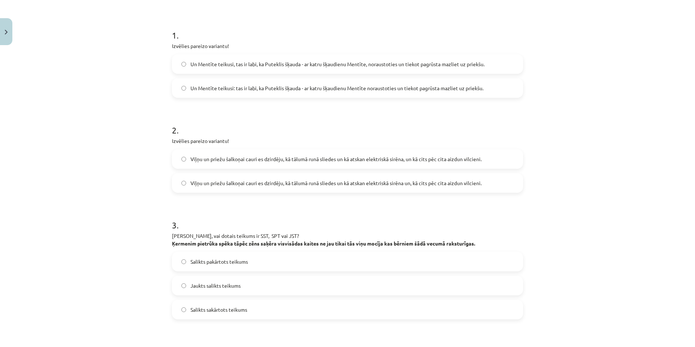
scroll to position [0, 0]
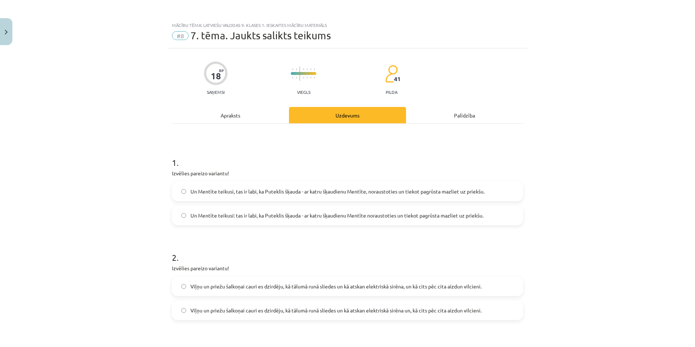
click at [99, 283] on div "Mācību tēma: Latviešu valodas 9. klases 1. ieskaites mācību materiāls #8 7. tēm…" at bounding box center [347, 173] width 695 height 347
click at [109, 109] on div "Mācību tēma: Latviešu valodas 9. klases 1. ieskaites mācību materiāls #8 7. tēm…" at bounding box center [347, 173] width 695 height 347
click at [308, 216] on span "Un Mentīte teikusi: tas ir labi, ka Puteklis šķauda - ar katru šķaudienu Mentīt…" at bounding box center [337, 216] width 293 height 8
click at [219, 221] on label "Un Mentīte teikusi: tas ir labi, ka Puteklis šķauda - ar katru šķaudienu Mentīt…" at bounding box center [348, 215] width 350 height 18
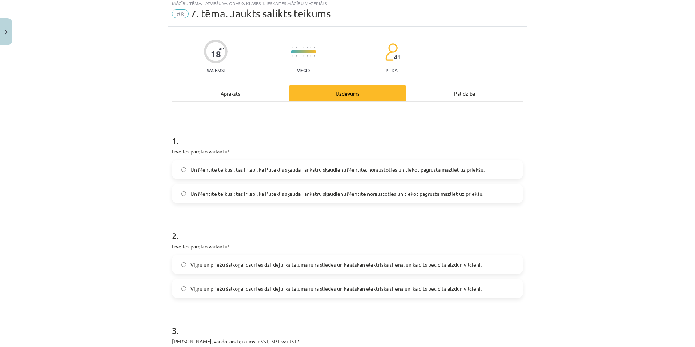
scroll to position [109, 0]
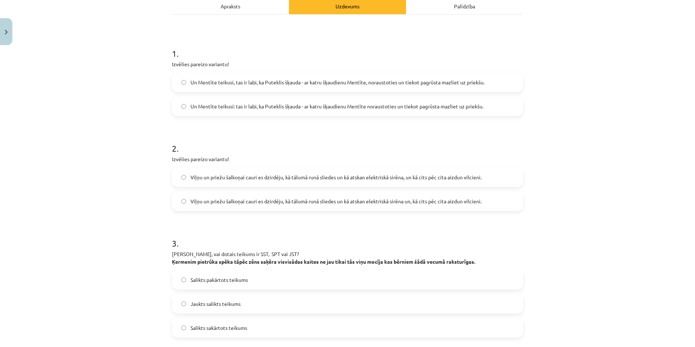
click at [121, 155] on div "Mācību tēma: Latviešu valodas 9. klases 1. ieskaites mācību materiāls #8 7. tēm…" at bounding box center [347, 173] width 695 height 347
click at [222, 176] on span "Viļņu un priežu šalkoņai cauri es dzirdēju, kā tālumā runā sliedes un kā atskan…" at bounding box center [336, 177] width 291 height 8
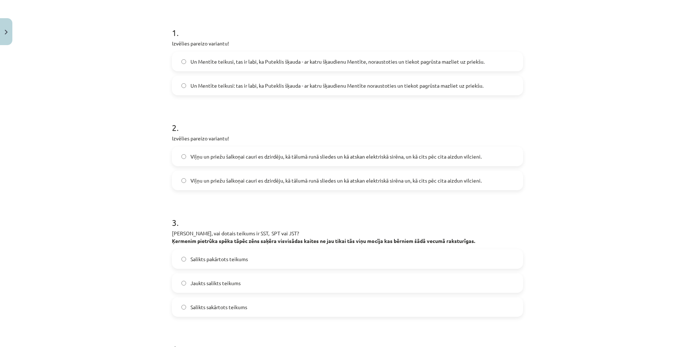
scroll to position [218, 0]
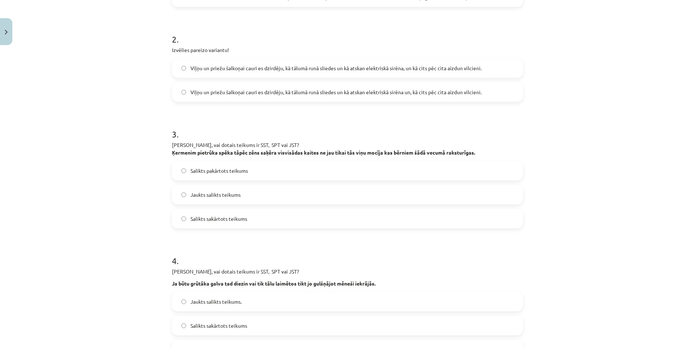
click at [214, 195] on span "Jaukts salikts teikums" at bounding box center [216, 195] width 50 height 8
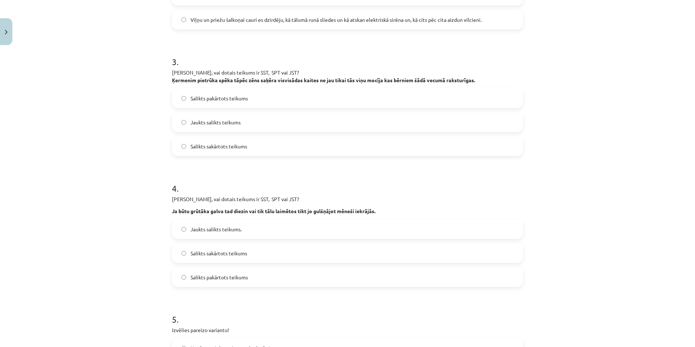
scroll to position [291, 0]
click at [191, 252] on span "Salikts sakārtots teikums" at bounding box center [219, 253] width 57 height 8
click at [205, 274] on span "Salikts pakārtots teikums" at bounding box center [219, 277] width 57 height 8
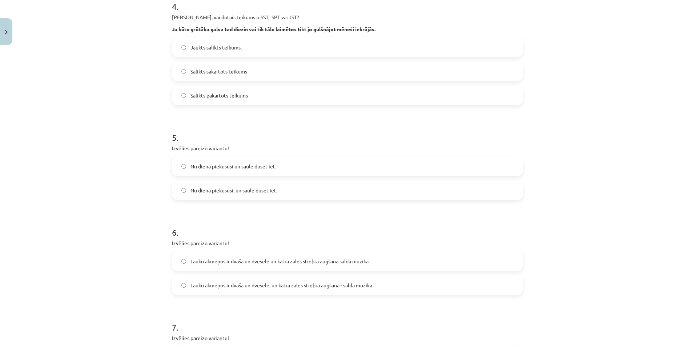
scroll to position [473, 0]
drag, startPoint x: 136, startPoint y: 182, endPoint x: 133, endPoint y: 180, distance: 3.9
click at [135, 181] on div "Mācību tēma: Latviešu valodas 9. klases 1. ieskaites mācību materiāls #8 7. tēm…" at bounding box center [347, 173] width 695 height 347
drag, startPoint x: 237, startPoint y: 187, endPoint x: 218, endPoint y: 189, distance: 19.0
click at [236, 187] on span "Nu diena piekususi, un saule dusēt iet." at bounding box center [234, 190] width 87 height 8
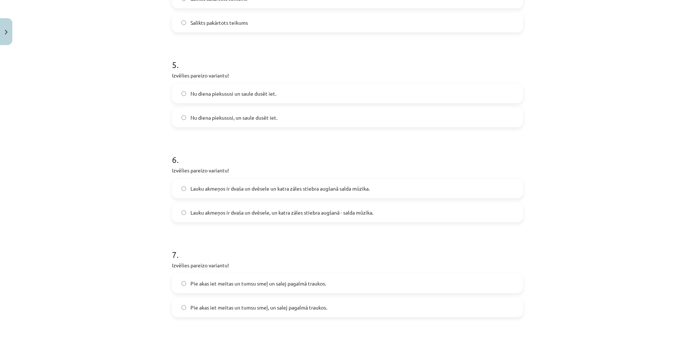
scroll to position [545, 0]
click at [127, 201] on div "Mācību tēma: Latviešu valodas 9. klases 1. ieskaites mācību materiāls #8 7. tēm…" at bounding box center [347, 173] width 695 height 347
click at [263, 217] on label "Lauku akmeņos ir dvaša un dvēsele, un katra zāles stiebra augšanā - salda mūzik…" at bounding box center [348, 212] width 350 height 18
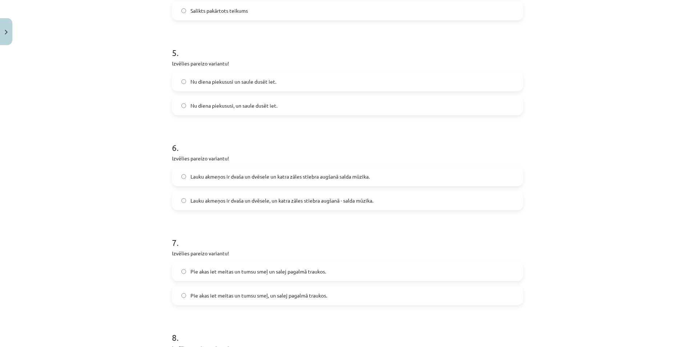
scroll to position [618, 0]
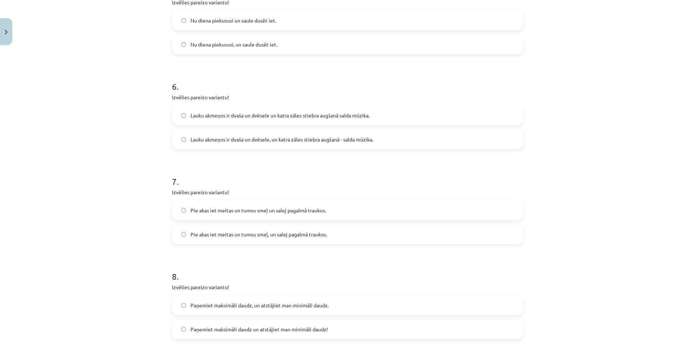
click at [67, 174] on div "Mācību tēma: Latviešu valodas 9. klases 1. ieskaites mācību materiāls #8 7. tēm…" at bounding box center [347, 173] width 695 height 347
click at [182, 231] on label "Pie akas iet meitas un tumsu smeļ, un salej pagalmā traukos." at bounding box center [348, 234] width 350 height 18
click at [53, 210] on div "Mācību tēma: Latviešu valodas 9. klases 1. ieskaites mācību materiāls #8 7. tēm…" at bounding box center [347, 173] width 695 height 347
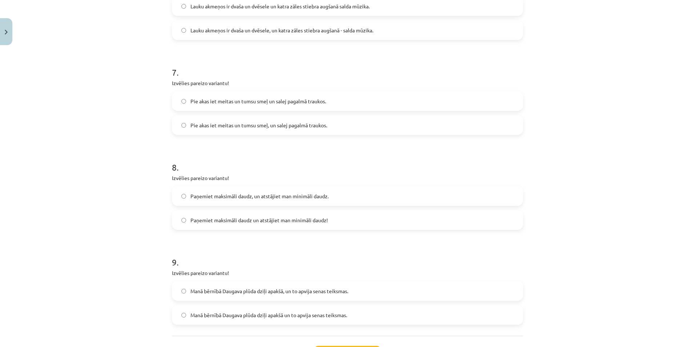
click at [173, 195] on label "Paņemiet maksimāli daudz, un atstājiet man minimāli daudz." at bounding box center [348, 196] width 350 height 18
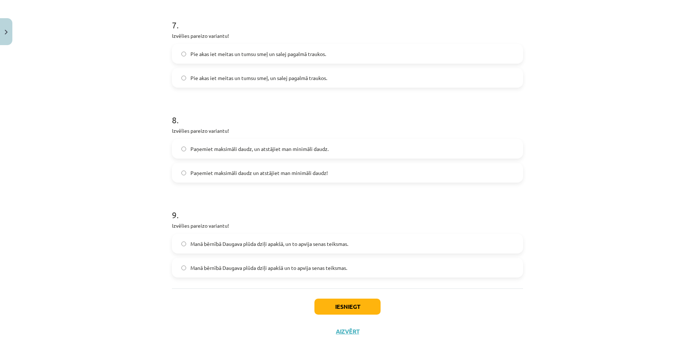
scroll to position [789, 0]
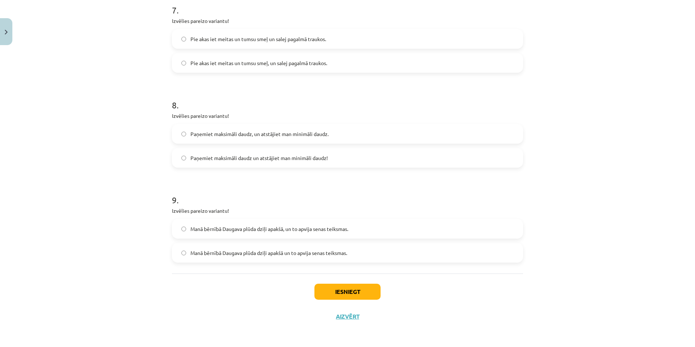
click at [56, 211] on div "Mācību tēma: Latviešu valodas 9. klases 1. ieskaites mācību materiāls #8 7. tēm…" at bounding box center [347, 173] width 695 height 347
click at [183, 229] on label "Manā bērnībā Daugava plūda dziļi apakšā, un to apvija senas teiksmas." at bounding box center [348, 229] width 350 height 18
click at [360, 290] on button "Iesniegt" at bounding box center [348, 292] width 66 height 16
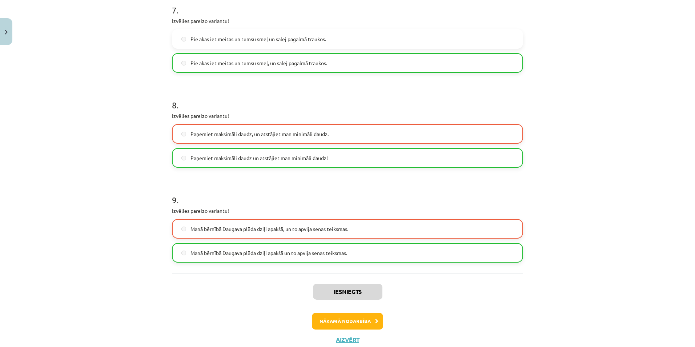
click at [249, 286] on div "Iesniegts Nākamā nodarbība Aizvērt" at bounding box center [347, 310] width 351 height 74
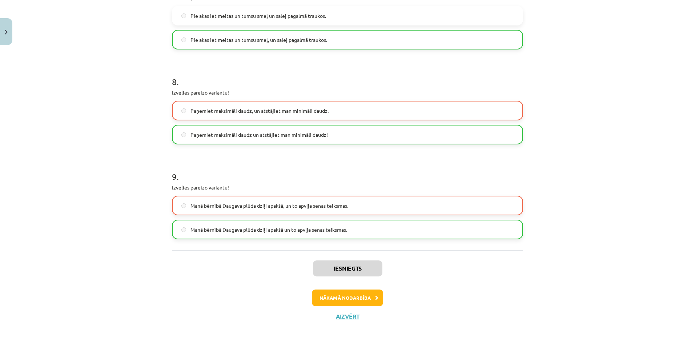
click at [592, 191] on div "Mācību tēma: Latviešu valodas 9. klases 1. ieskaites mācību materiāls #8 7. tēm…" at bounding box center [347, 173] width 695 height 347
click at [348, 295] on button "Nākamā nodarbība" at bounding box center [347, 297] width 71 height 17
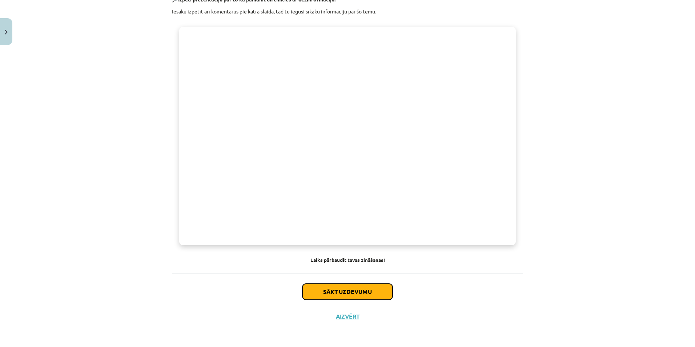
click at [369, 285] on button "Sākt uzdevumu" at bounding box center [348, 292] width 90 height 16
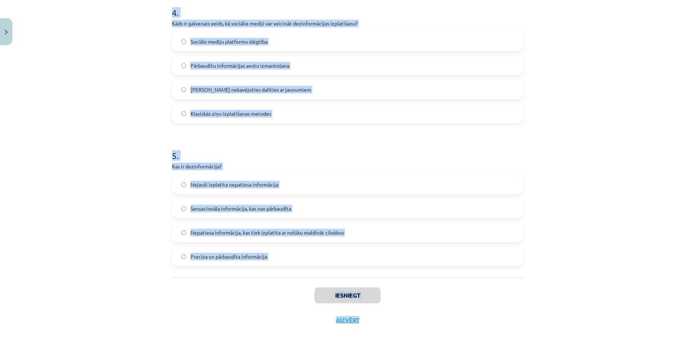
scroll to position [582, 0]
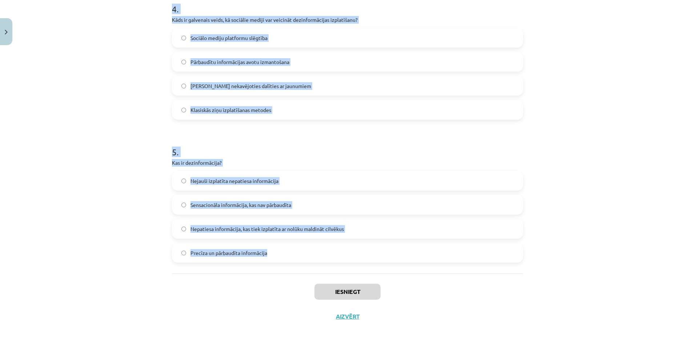
drag, startPoint x: 134, startPoint y: 122, endPoint x: 369, endPoint y: 254, distance: 269.6
click at [369, 254] on div "Mācību tēma: Latviešu valodas 9. klases 1. ieskaites mācību materiāls #9 8. tēm…" at bounding box center [347, 173] width 695 height 347
copy form "7 . Lore ip dolo si ametc, ad eli seddoeiusmo temporincididu? Utlaboreet dolore…"
click at [61, 124] on div "Mācību tēma: Latviešu valodas 9. klases 1. ieskaites mācību materiāls #9 8. tēm…" at bounding box center [347, 173] width 695 height 347
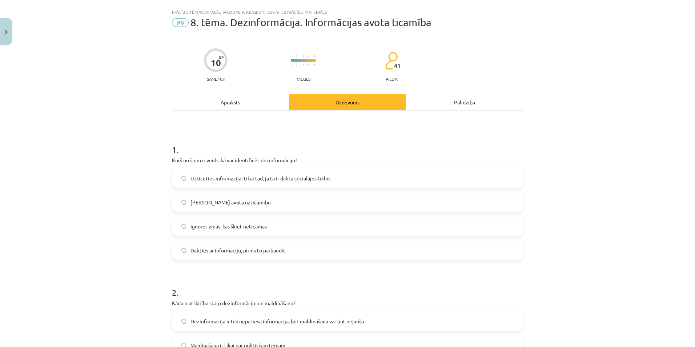
scroll to position [0, 0]
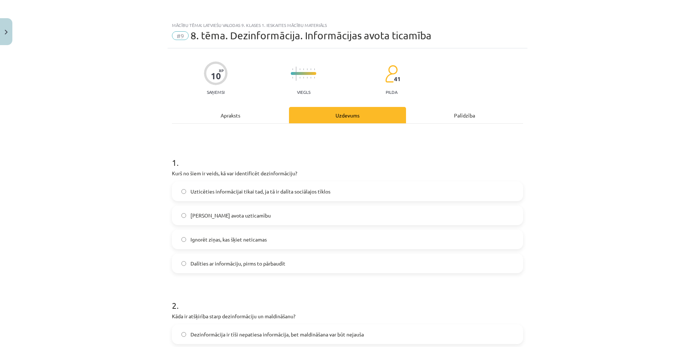
click at [243, 216] on span "[PERSON_NAME] avota uzticamību" at bounding box center [231, 216] width 80 height 8
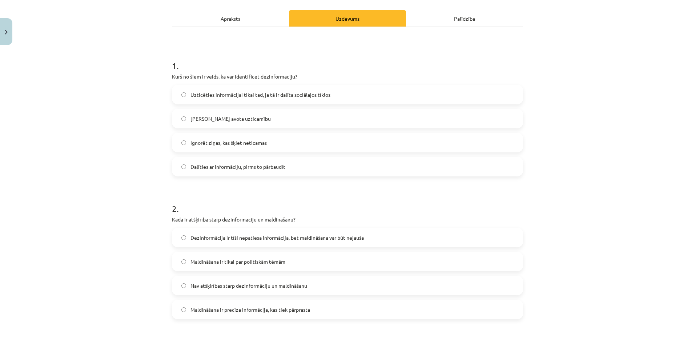
scroll to position [145, 0]
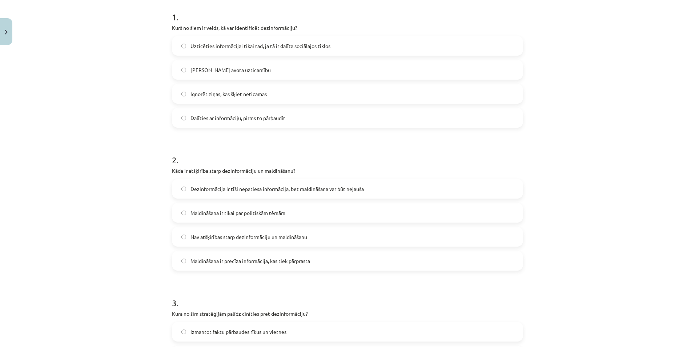
click at [193, 189] on span "Dezinformācija ir tīši nepatiesa informācija, bet maldināšana var būt nejauša" at bounding box center [277, 189] width 173 height 8
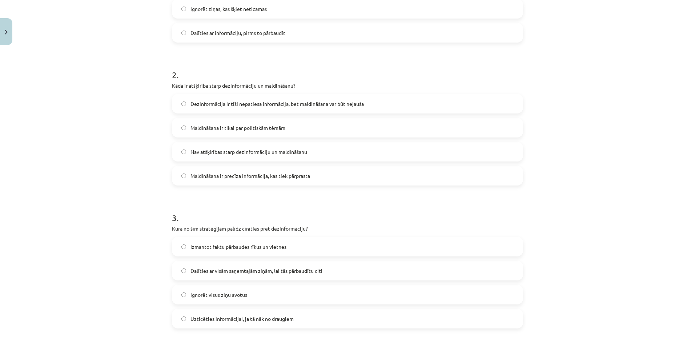
scroll to position [255, 0]
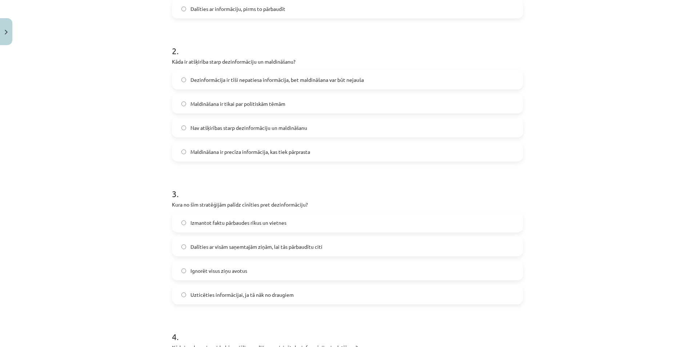
click at [209, 223] on span "Izmantot faktu pārbaudes rīkus un vietnes" at bounding box center [239, 223] width 96 height 8
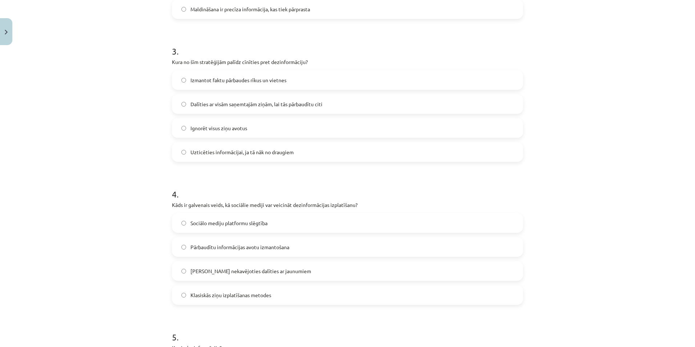
scroll to position [400, 0]
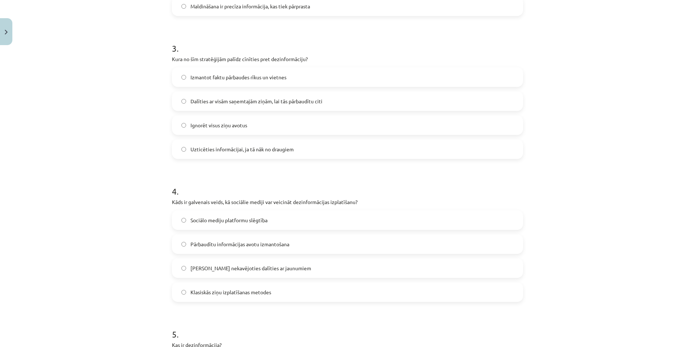
click at [224, 264] on span "[PERSON_NAME] nekavējoties dalīties ar jaunumiem" at bounding box center [251, 268] width 121 height 8
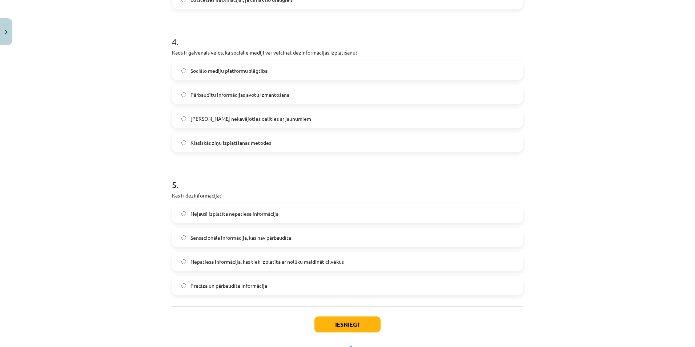
scroll to position [582, 0]
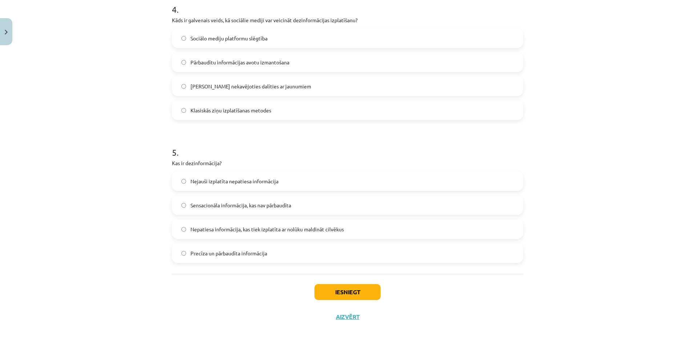
click at [243, 230] on span "Nepatiesa informācija, kas tiek izplatīta ar nolūku maldināt cilvēkus" at bounding box center [267, 229] width 153 height 8
click at [346, 282] on div "Iesniegt Aizvērt" at bounding box center [347, 299] width 351 height 51
click at [348, 290] on button "Iesniegt" at bounding box center [348, 292] width 66 height 16
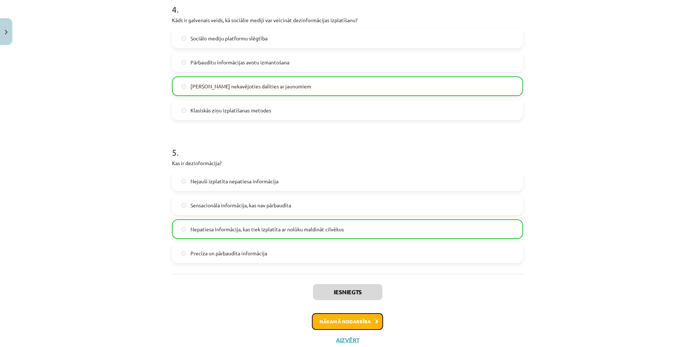
click at [342, 321] on button "Nākamā nodarbība" at bounding box center [347, 321] width 71 height 17
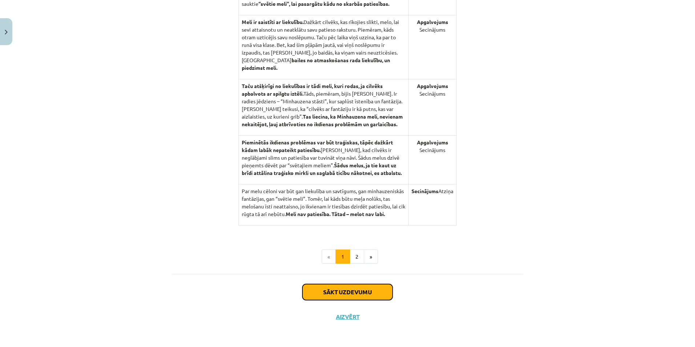
click at [326, 288] on button "Sākt uzdevumu" at bounding box center [348, 292] width 90 height 16
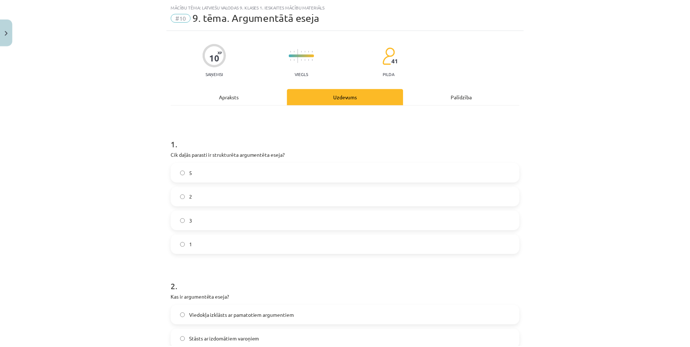
scroll to position [18, 0]
click at [8, 28] on button "Close" at bounding box center [6, 31] width 12 height 27
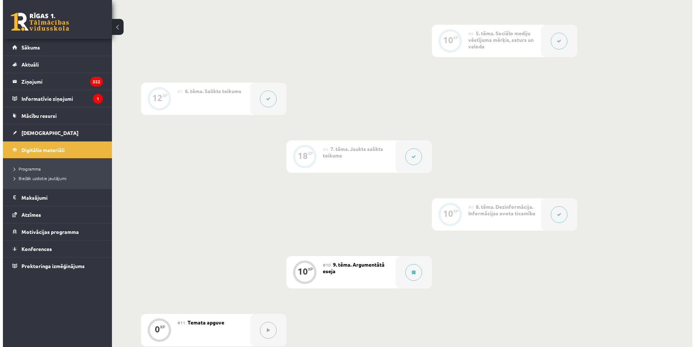
scroll to position [509, 0]
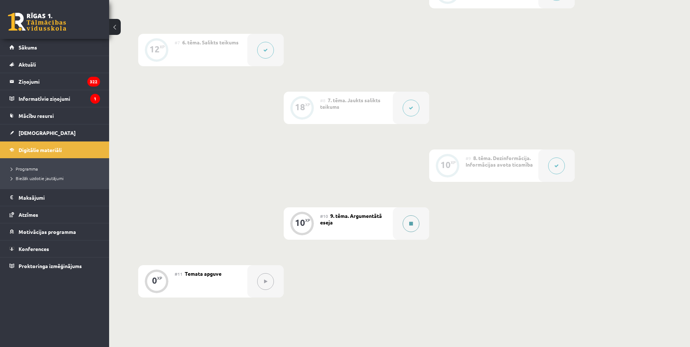
click at [413, 227] on button at bounding box center [411, 223] width 17 height 17
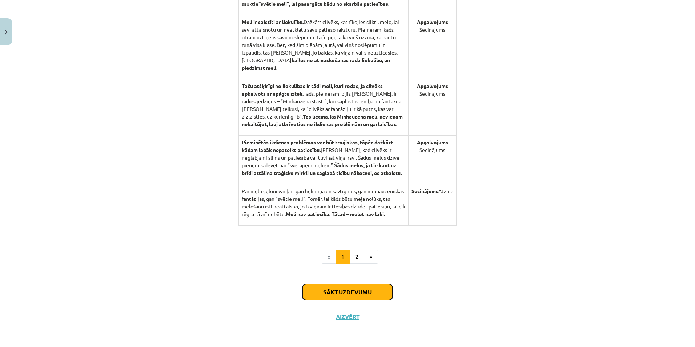
click at [376, 293] on button "Sākt uzdevumu" at bounding box center [348, 292] width 90 height 16
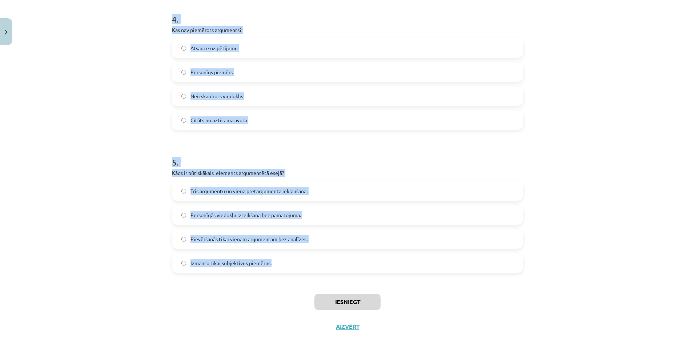
scroll to position [582, 0]
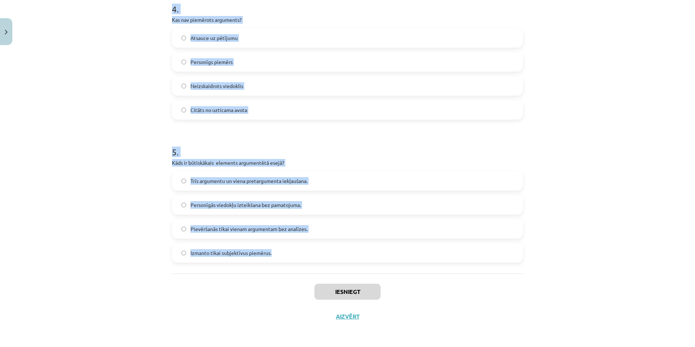
drag, startPoint x: 158, startPoint y: 144, endPoint x: 403, endPoint y: 248, distance: 266.7
click at [403, 248] on div "Mācību tēma: Latviešu valodas 9. klases 1. ieskaites mācību materiāls #10 9. tē…" at bounding box center [347, 173] width 695 height 347
copy form "1 . Cik daļās parasti ir strukturēta argumentēta eseja? 5 2 3 1 2 . Kas ir argu…"
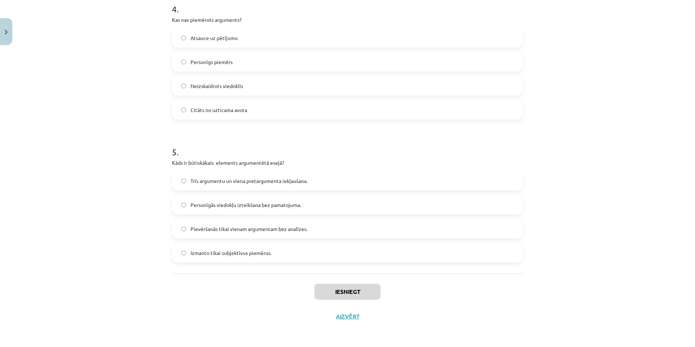
click at [150, 285] on div "Mācību tēma: Latviešu valodas 9. klases 1. ieskaites mācību materiāls #10 9. tē…" at bounding box center [347, 173] width 695 height 347
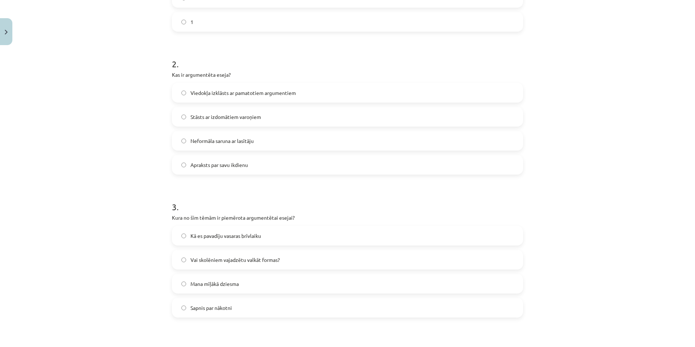
scroll to position [109, 0]
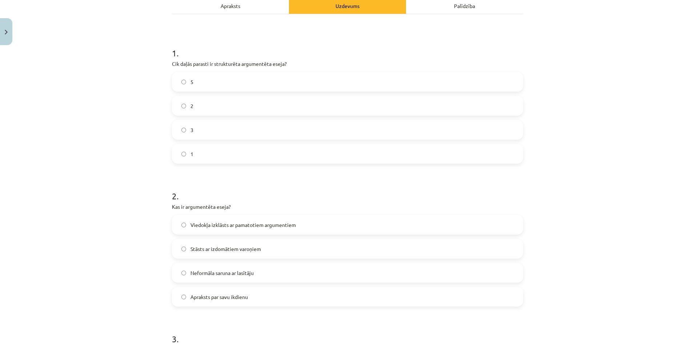
click at [191, 127] on span "3" at bounding box center [192, 130] width 3 height 8
click at [242, 224] on span "Viedokļa izklāsts ar pamatotiem argumentiem" at bounding box center [243, 225] width 105 height 8
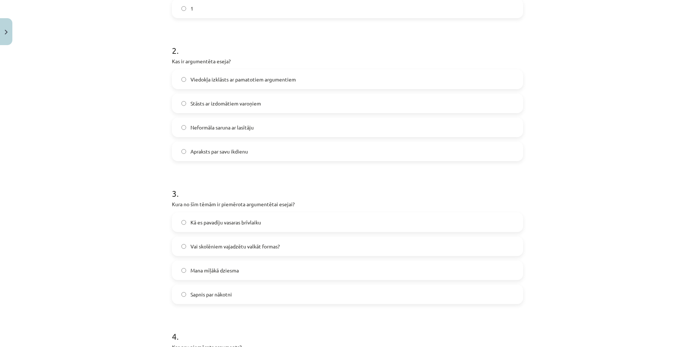
click at [243, 249] on span "Vai skolēniem vajadzētu valkāt formas?" at bounding box center [235, 247] width 89 height 8
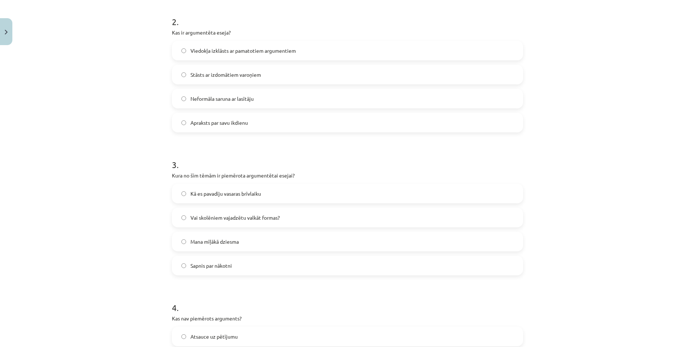
scroll to position [291, 0]
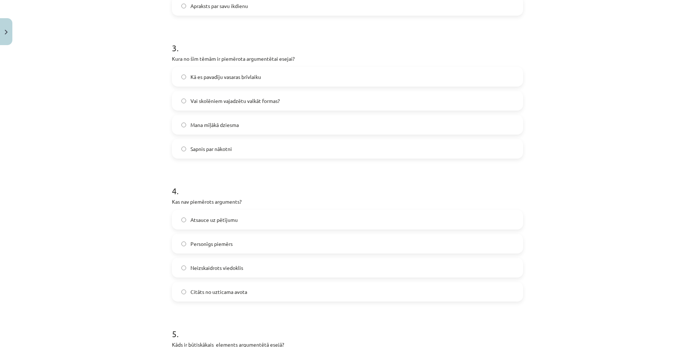
click at [191, 269] on span "Neizskaidrots viedoklis" at bounding box center [217, 268] width 53 height 8
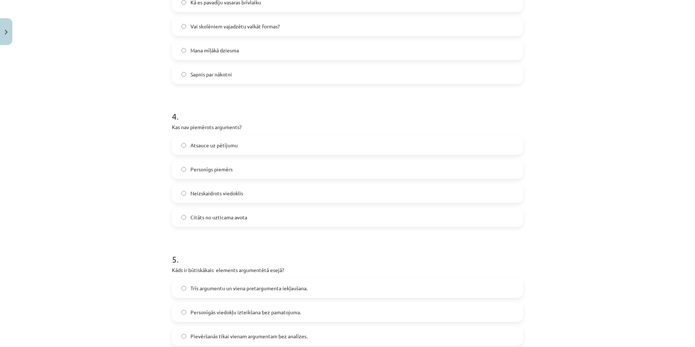
scroll to position [509, 0]
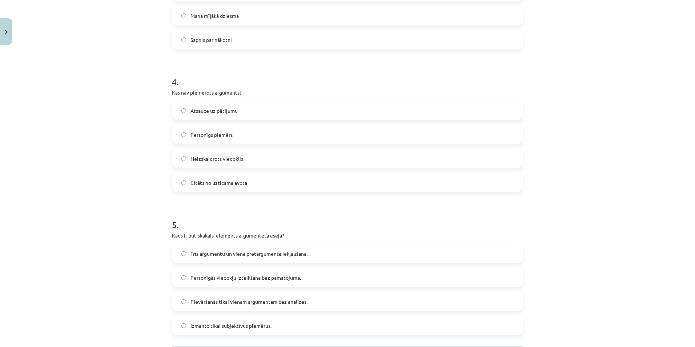
click at [211, 256] on span "Trīs argumentu un viena pretargumenta iekļaušana." at bounding box center [249, 254] width 117 height 8
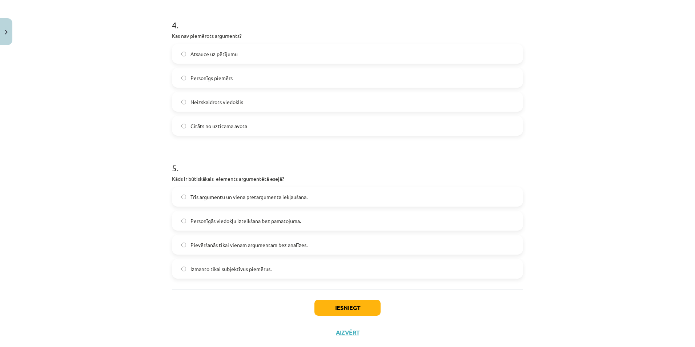
scroll to position [582, 0]
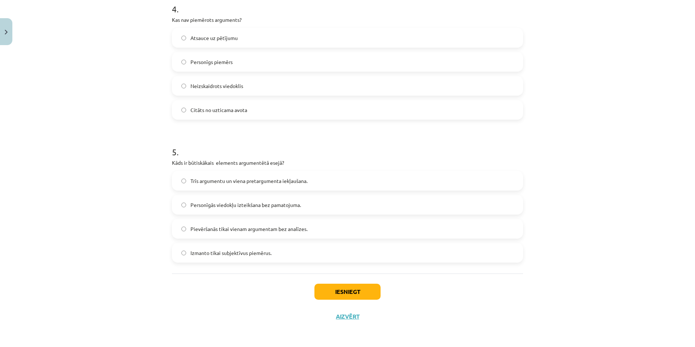
click at [357, 279] on div "Iesniegt Aizvērt" at bounding box center [347, 298] width 351 height 51
click at [354, 279] on div "Iesniegt Aizvērt" at bounding box center [347, 298] width 351 height 51
click at [356, 289] on button "Iesniegt" at bounding box center [348, 292] width 66 height 16
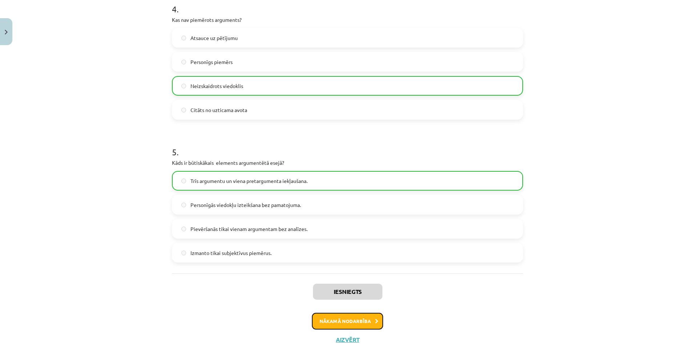
click at [316, 324] on button "Nākamā nodarbība" at bounding box center [347, 321] width 71 height 17
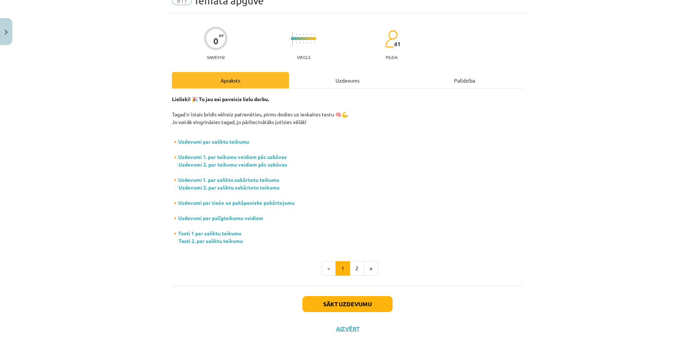
scroll to position [18, 0]
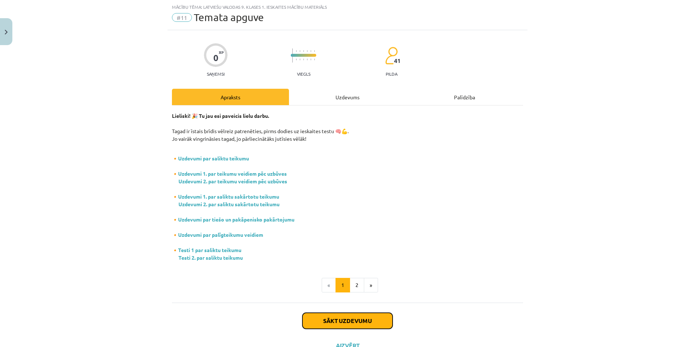
click at [339, 320] on button "Sākt uzdevumu" at bounding box center [348, 321] width 90 height 16
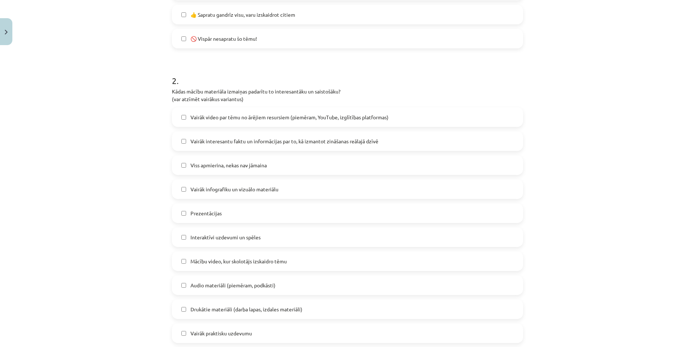
click at [231, 221] on label "Prezentācijas" at bounding box center [348, 213] width 350 height 18
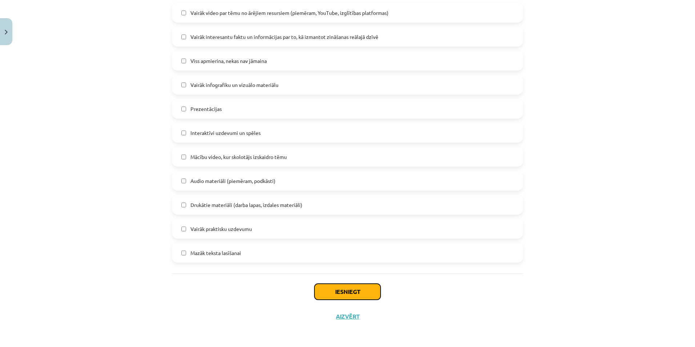
click at [365, 290] on button "Iesniegt" at bounding box center [348, 292] width 66 height 16
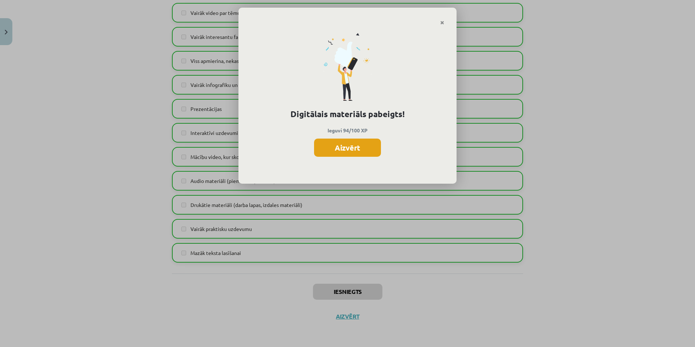
click at [350, 145] on button "Aizvērt" at bounding box center [347, 148] width 67 height 18
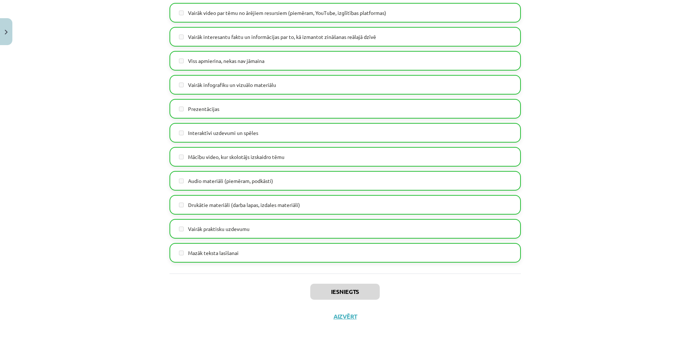
click at [340, 312] on div "Iesniegts Aizvērt" at bounding box center [344, 298] width 351 height 51
click at [347, 319] on button "Aizvērt" at bounding box center [345, 316] width 28 height 7
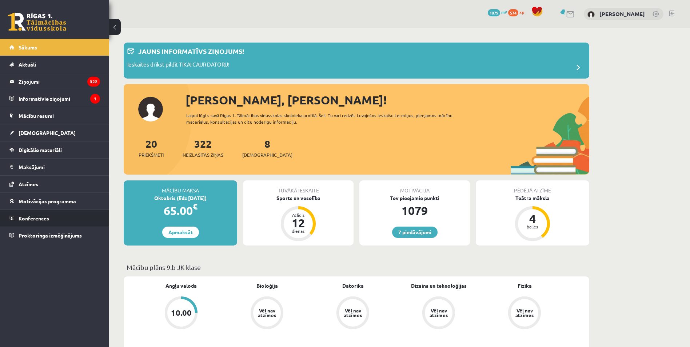
click at [51, 217] on link "Konferences" at bounding box center [54, 218] width 91 height 17
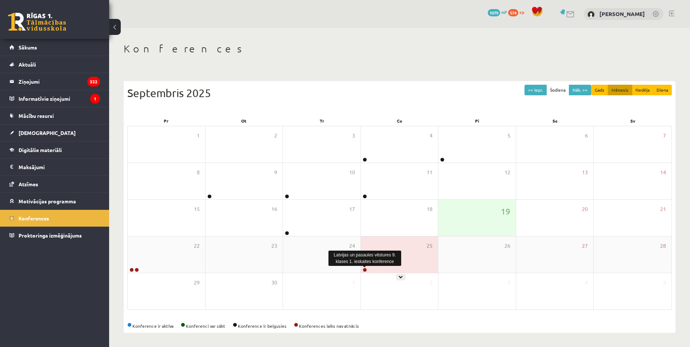
click at [365, 270] on link at bounding box center [365, 270] width 4 height 4
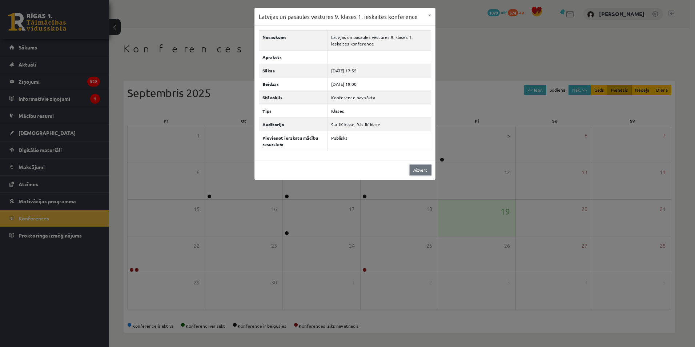
click at [427, 166] on link "Aizvērt" at bounding box center [420, 170] width 21 height 11
